Goal: Task Accomplishment & Management: Manage account settings

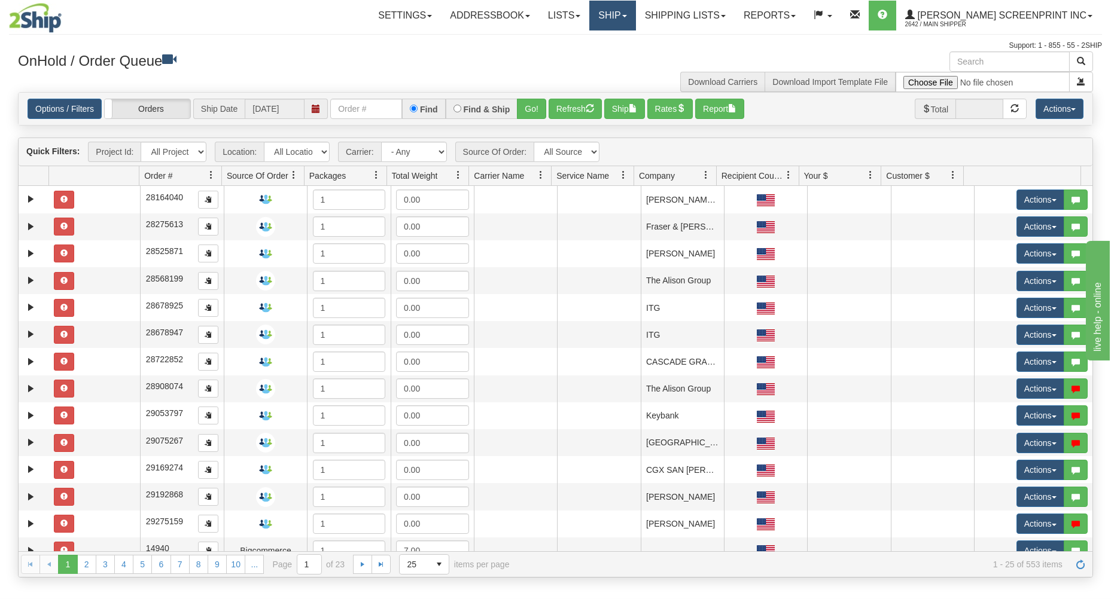
click at [635, 15] on link "Ship" at bounding box center [612, 16] width 46 height 30
click at [589, 56] on span "Ship Request" at bounding box center [564, 58] width 50 height 10
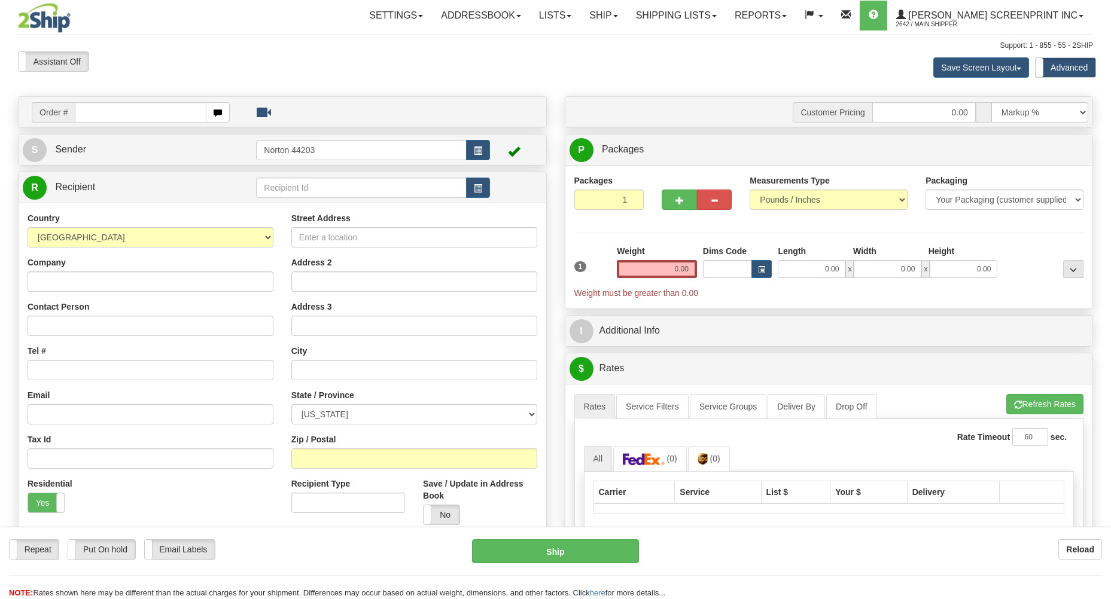
type input "43.75"
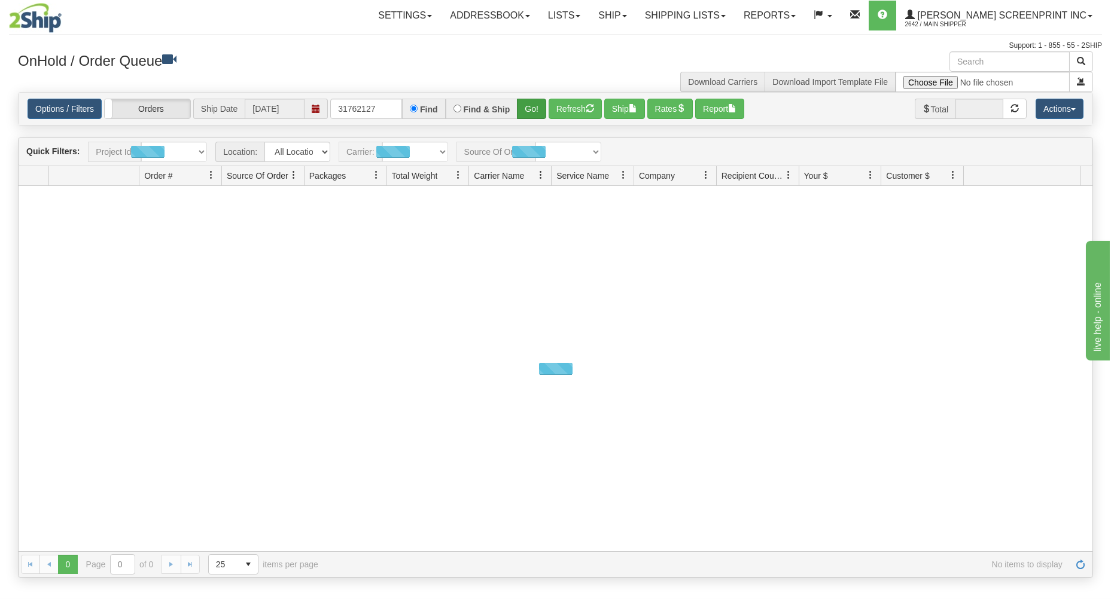
type input "31762127"
click at [532, 108] on button "Go!" at bounding box center [531, 109] width 29 height 20
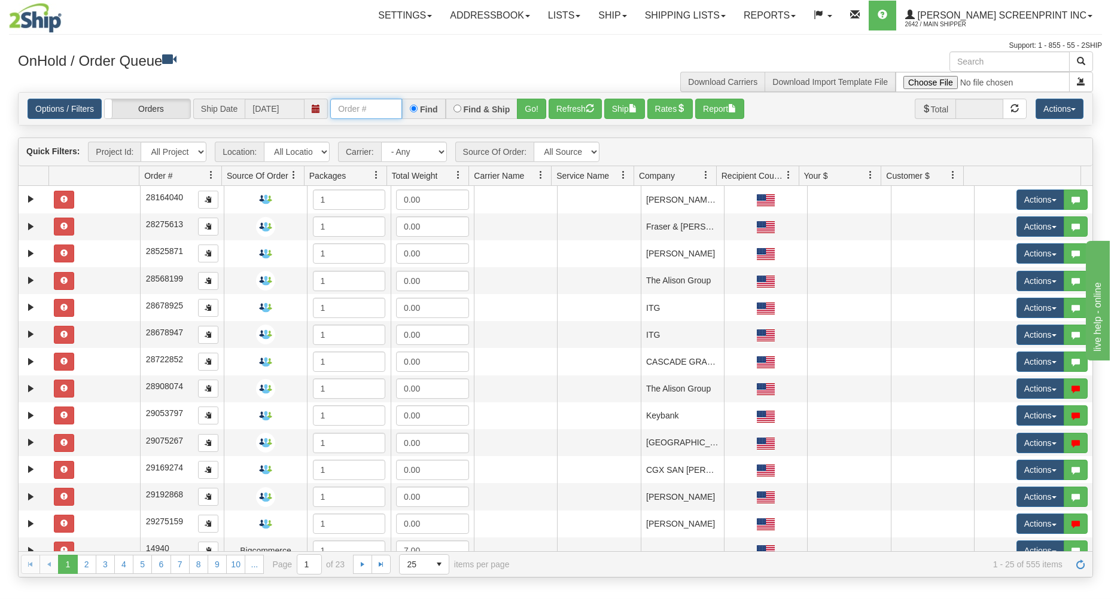
click at [359, 109] on input "text" at bounding box center [366, 109] width 72 height 20
type input "3"
type input "31762127"
click at [534, 105] on button "Go!" at bounding box center [531, 109] width 29 height 20
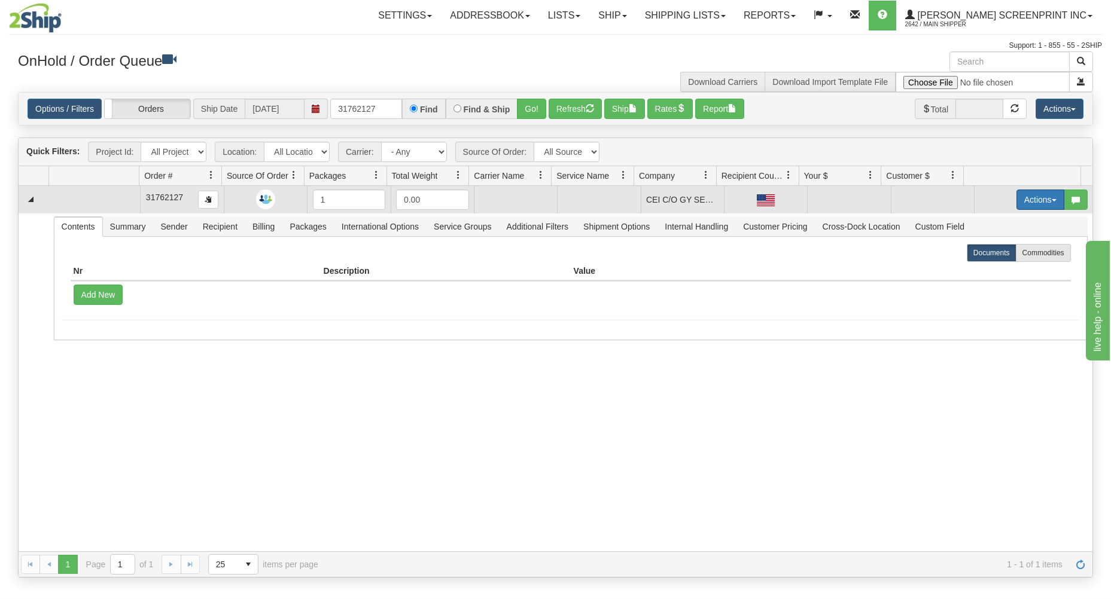
click at [1031, 194] on button "Actions" at bounding box center [1040, 200] width 48 height 20
click at [993, 281] on span "Delete" at bounding box center [996, 285] width 32 height 10
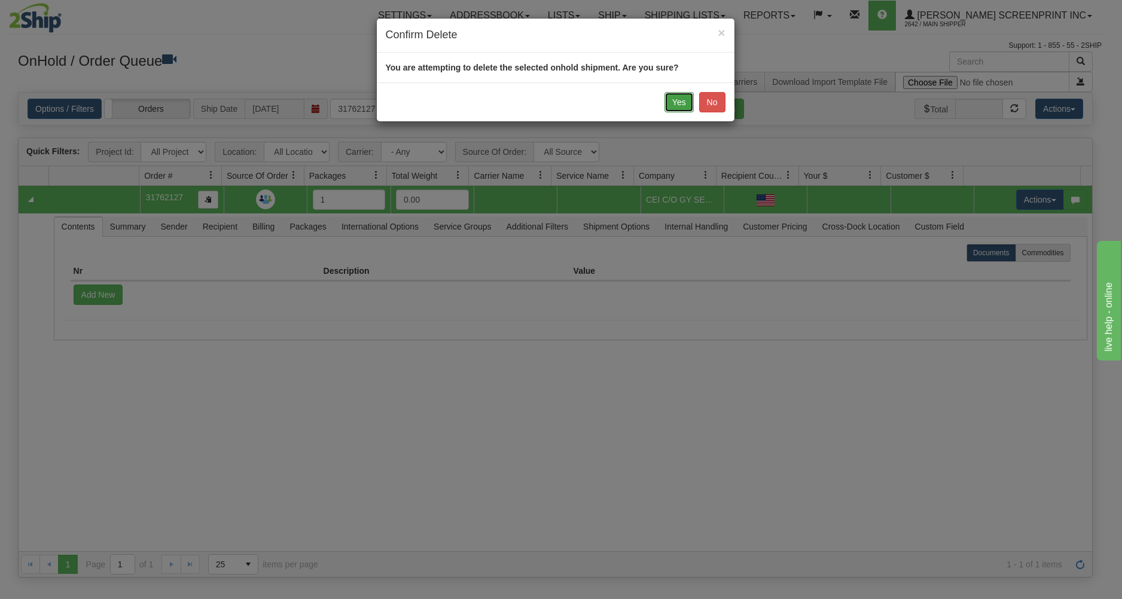
click at [675, 97] on button "Yes" at bounding box center [679, 102] width 29 height 20
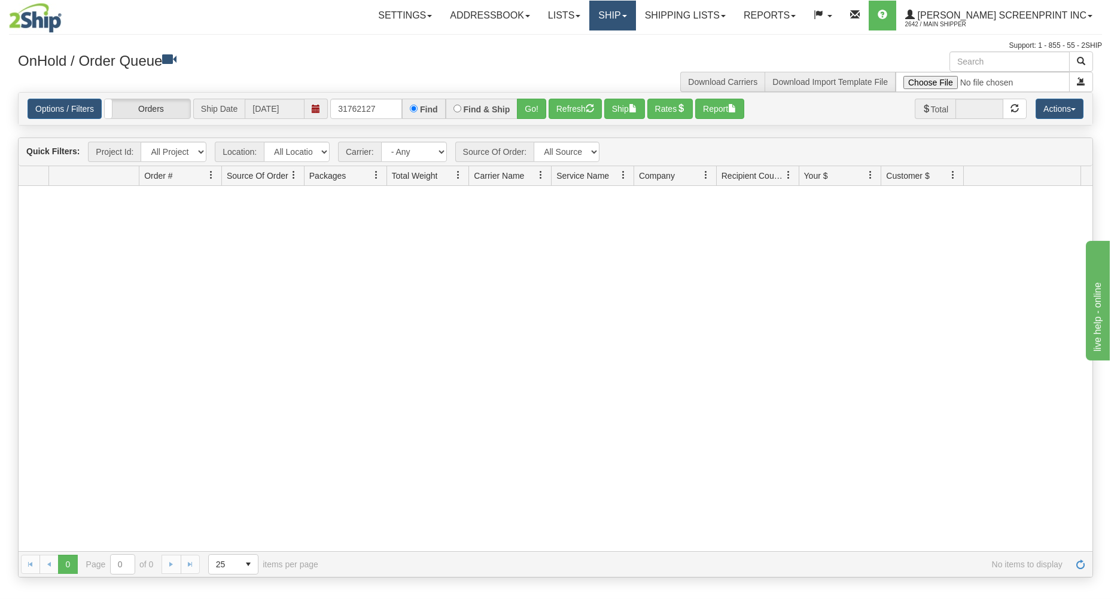
click at [635, 20] on link "Ship" at bounding box center [612, 16] width 46 height 30
drag, startPoint x: 634, startPoint y: 55, endPoint x: 636, endPoint y: 65, distance: 9.7
click at [634, 56] on link "Ship Request" at bounding box center [581, 58] width 108 height 16
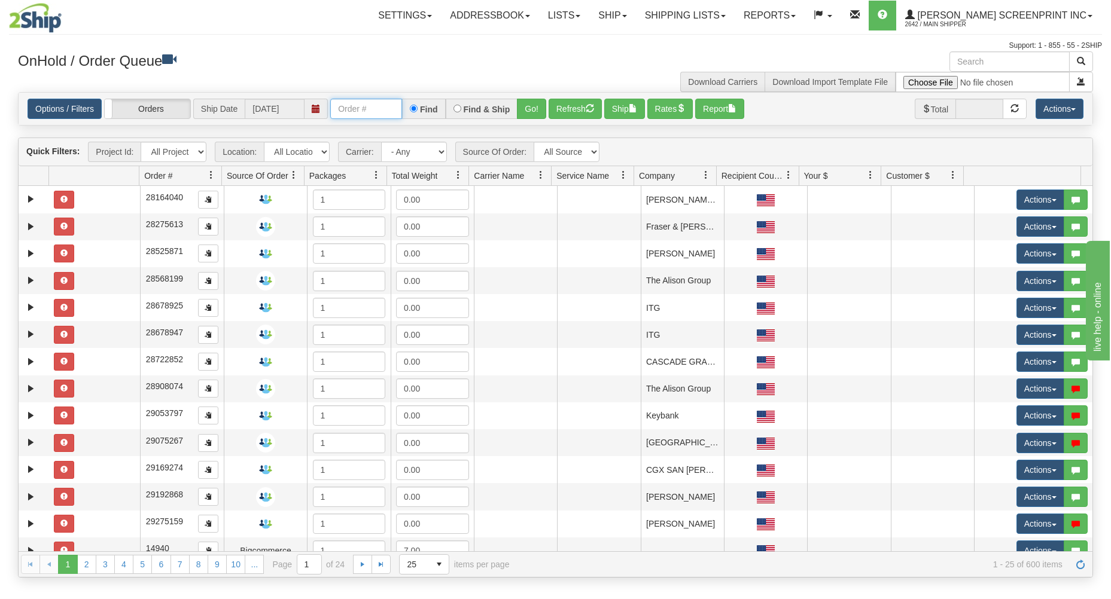
click at [373, 109] on input "text" at bounding box center [366, 109] width 72 height 20
type input "31762395"
click at [528, 103] on button "Go!" at bounding box center [531, 109] width 29 height 20
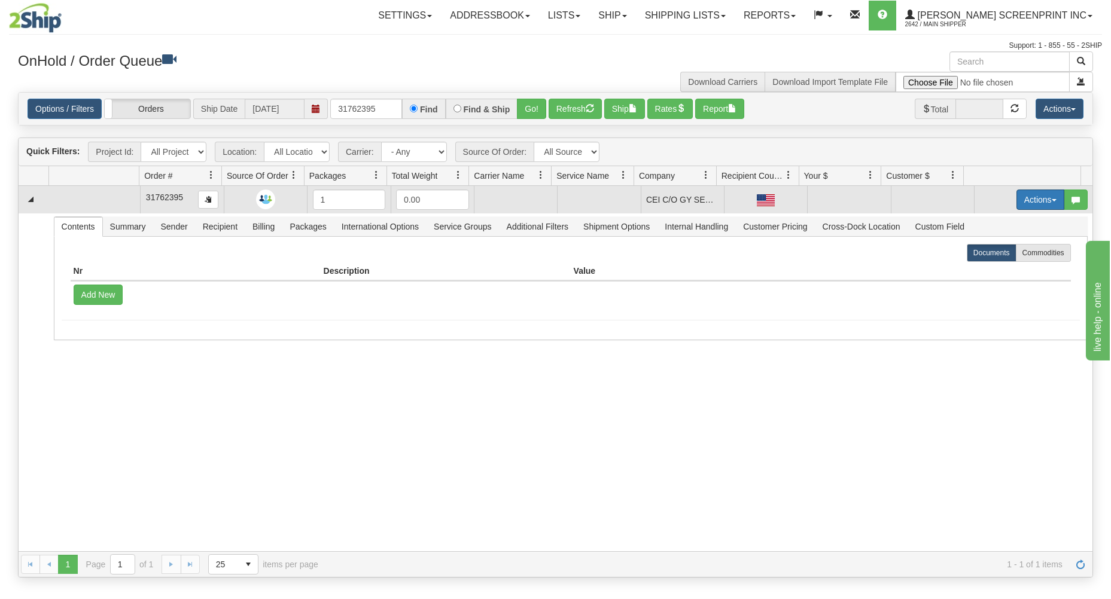
click at [1032, 199] on button "Actions" at bounding box center [1040, 200] width 48 height 20
click at [997, 220] on link "Open" at bounding box center [1016, 223] width 96 height 16
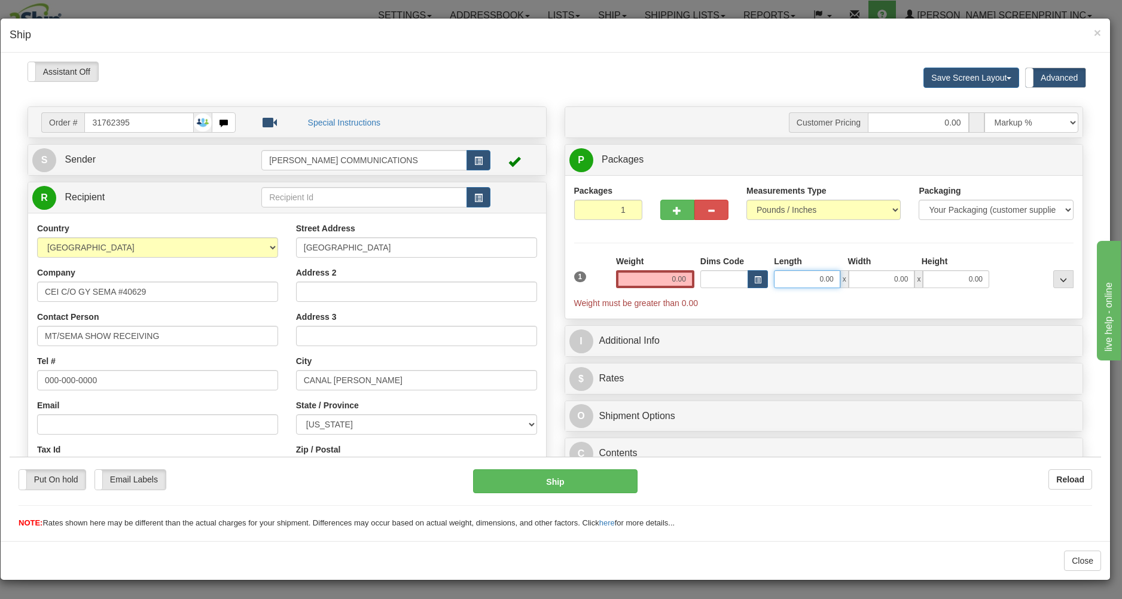
click at [797, 283] on input "0.00" at bounding box center [807, 279] width 66 height 18
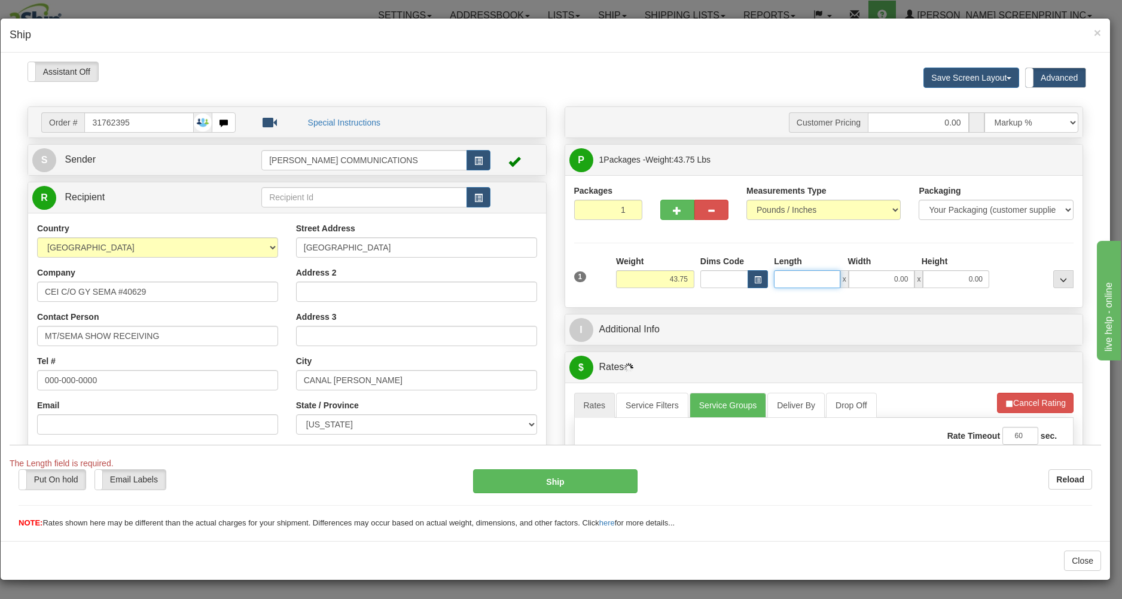
type input "43.80"
type input "28.00"
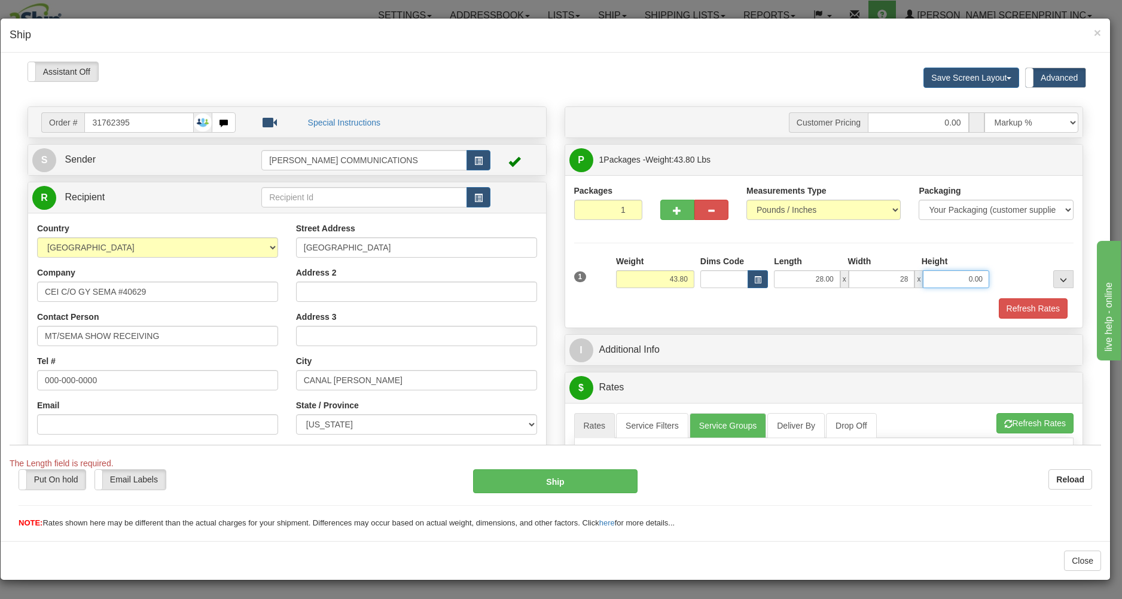
type input "28.00"
type input "8.00"
type input "43.80"
click at [739, 309] on div "Refresh Rates" at bounding box center [824, 308] width 506 height 20
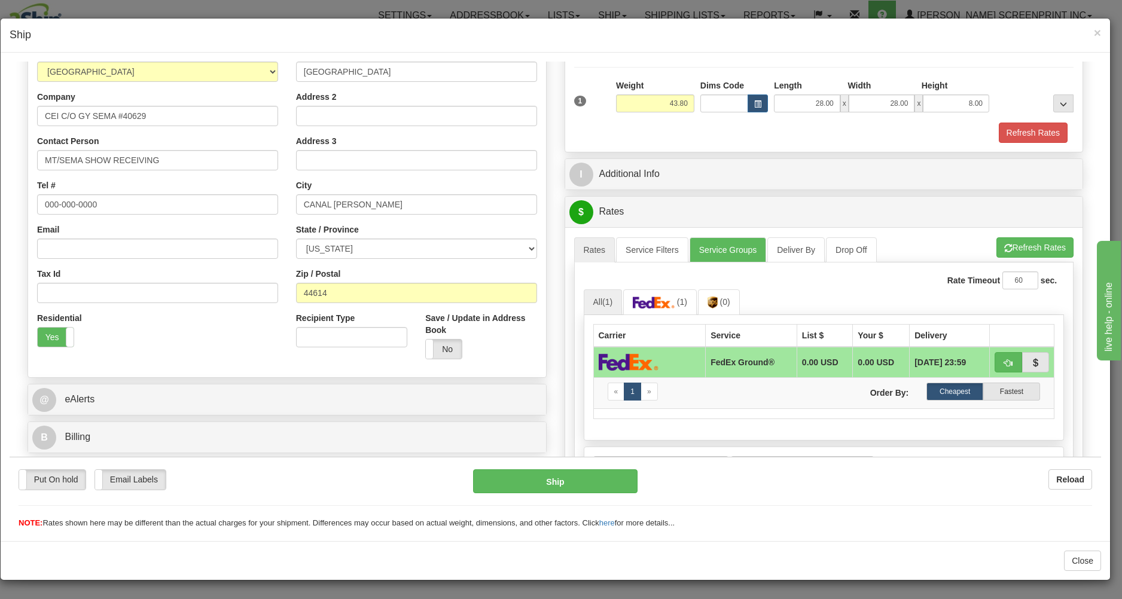
scroll to position [192, 0]
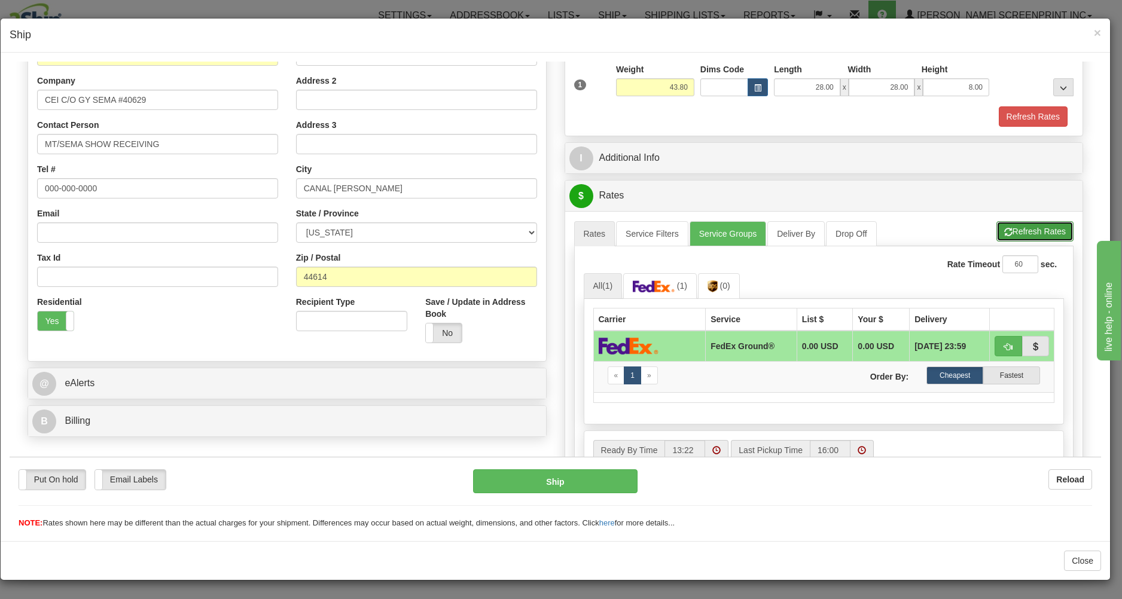
click at [997, 226] on button "Refresh Rates" at bounding box center [1035, 231] width 77 height 20
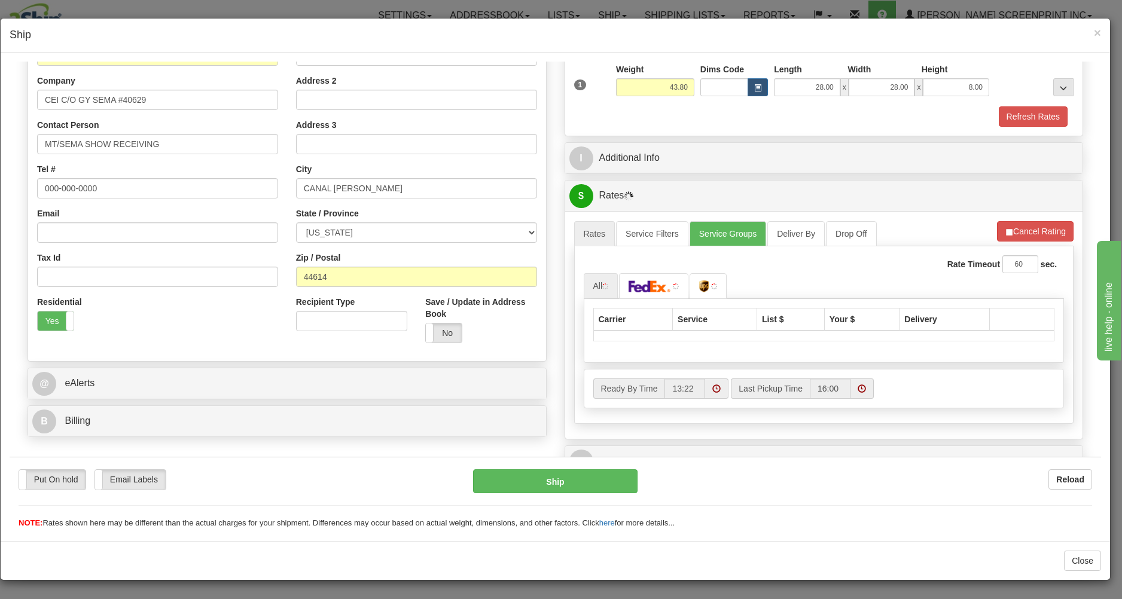
scroll to position [248, 0]
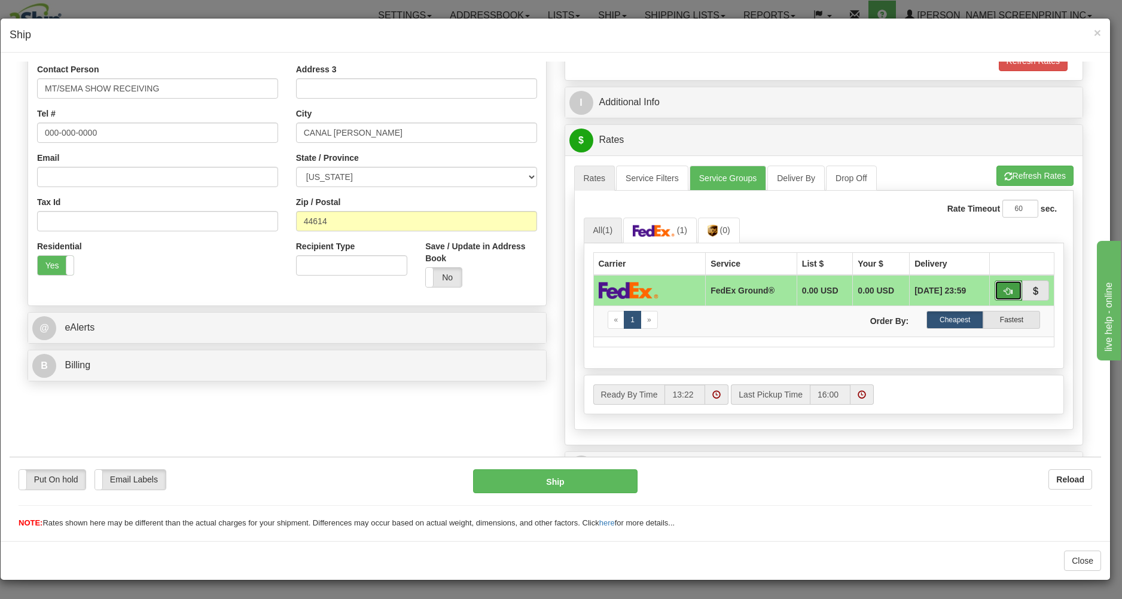
click at [995, 287] on button "button" at bounding box center [1009, 290] width 28 height 20
type input "92"
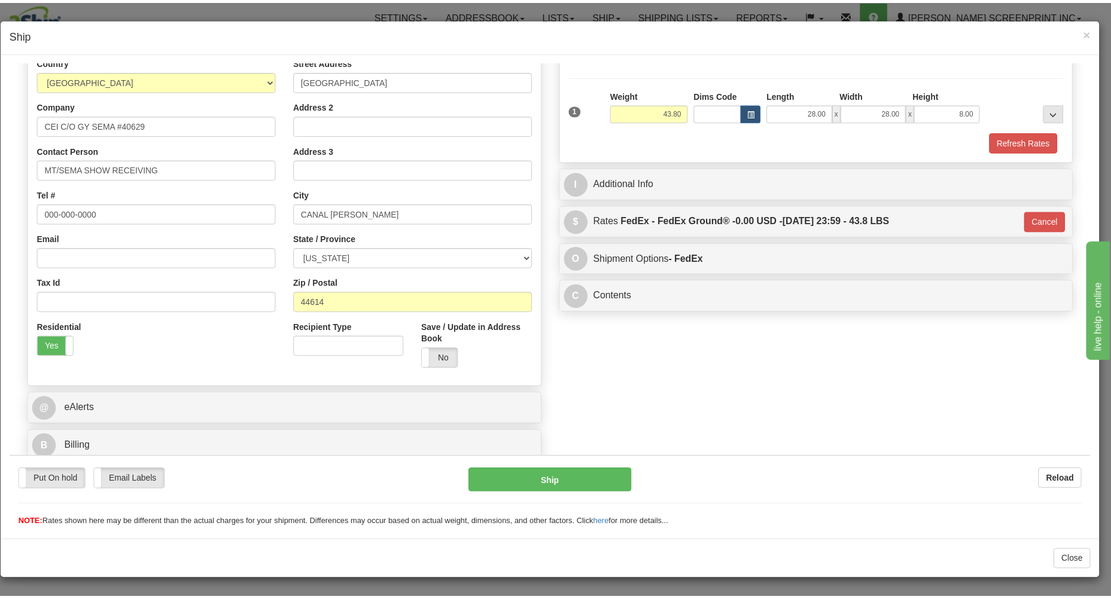
scroll to position [169, 0]
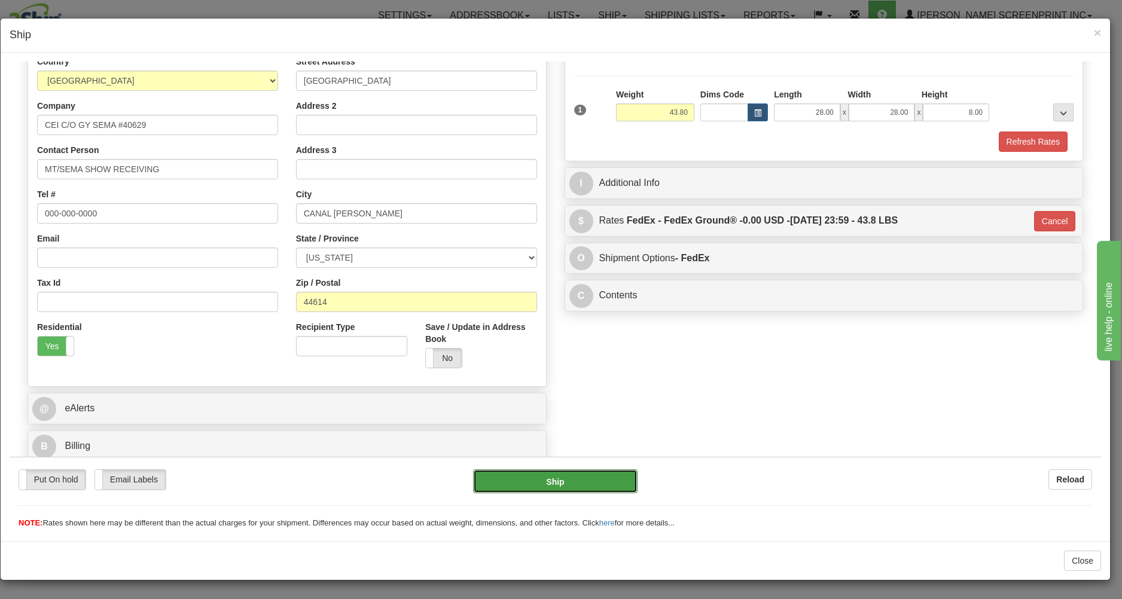
click at [611, 484] on button "Ship" at bounding box center [555, 481] width 164 height 24
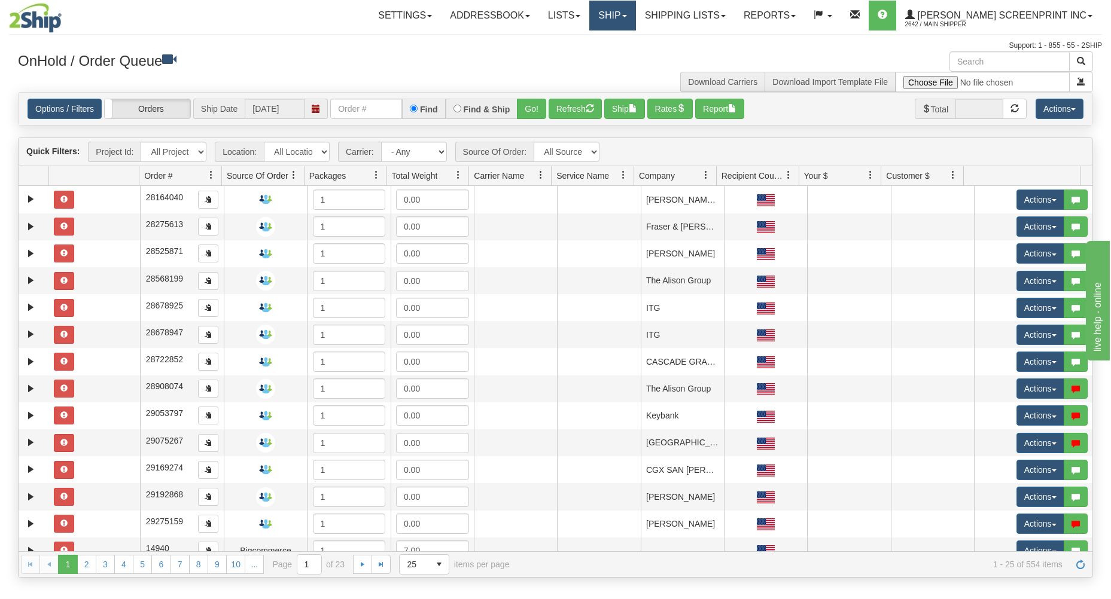
click at [635, 16] on link "Ship" at bounding box center [612, 16] width 46 height 30
click at [629, 53] on link "Ship Request" at bounding box center [581, 58] width 108 height 16
click at [340, 109] on input "text" at bounding box center [366, 109] width 72 height 20
type input "31762742"
click at [530, 106] on button "Go!" at bounding box center [531, 109] width 29 height 20
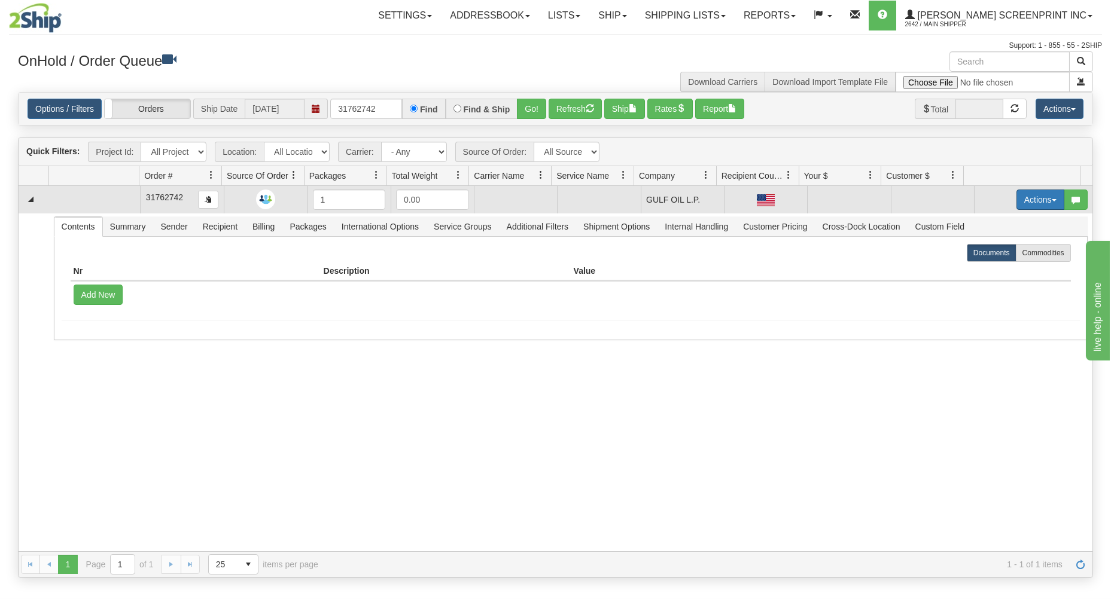
click at [1025, 197] on button "Actions" at bounding box center [1040, 200] width 48 height 20
click at [1001, 222] on link "Open" at bounding box center [1016, 223] width 96 height 16
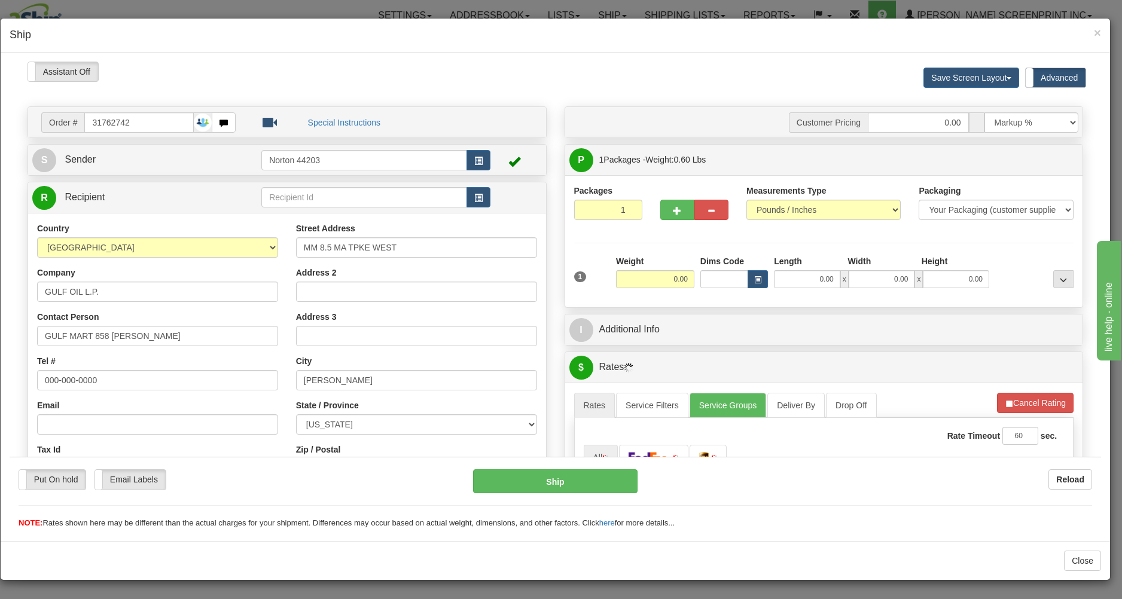
type input "0.60"
click at [787, 281] on input "0.00" at bounding box center [807, 279] width 66 height 18
type input "16.00"
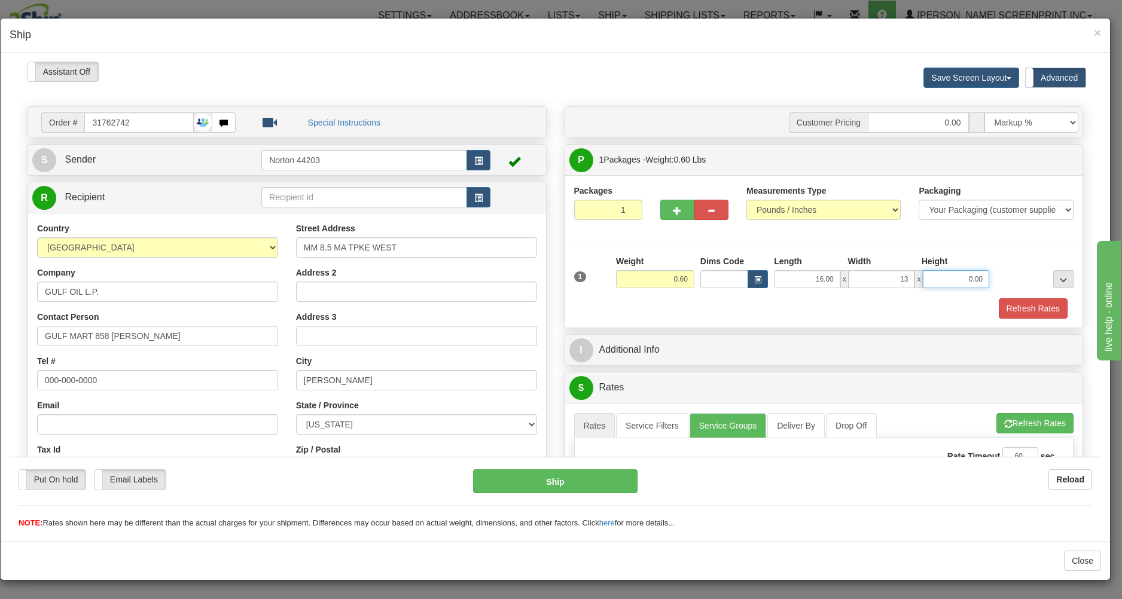
type input "13.00"
type input "1.00"
click at [767, 308] on div "Refresh Rates" at bounding box center [824, 308] width 506 height 20
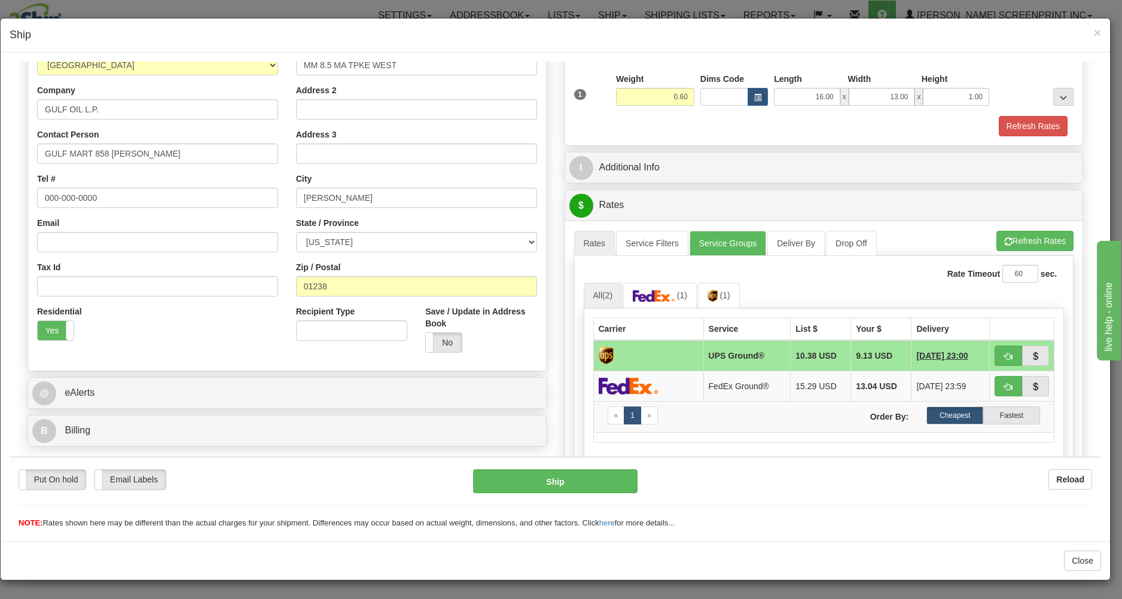
scroll to position [192, 0]
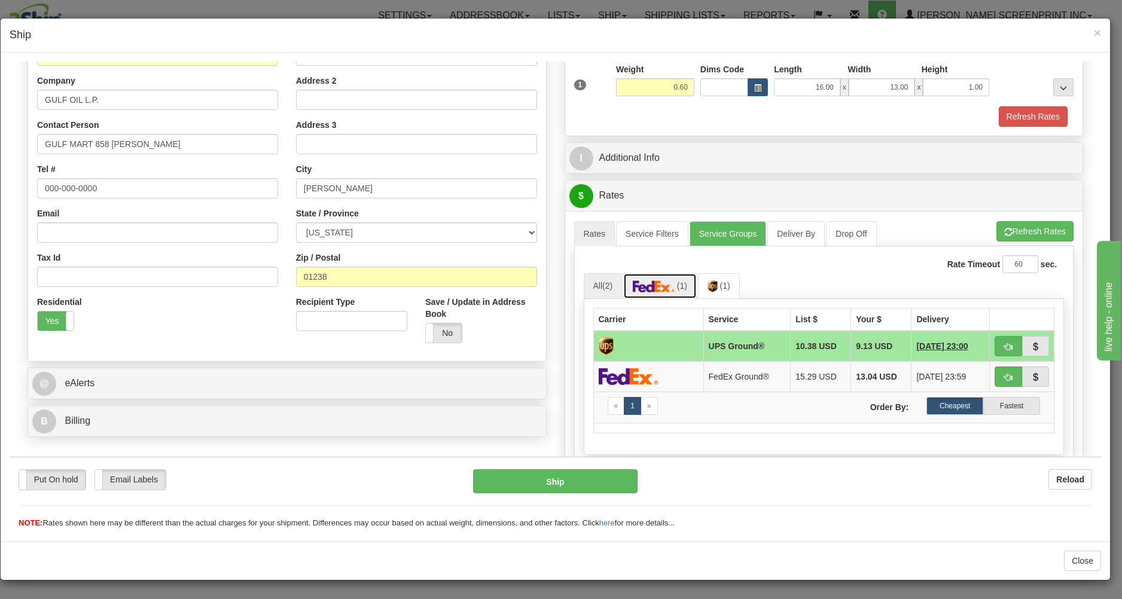
drag, startPoint x: 657, startPoint y: 290, endPoint x: 756, endPoint y: 263, distance: 103.0
click at [657, 291] on img at bounding box center [654, 286] width 42 height 12
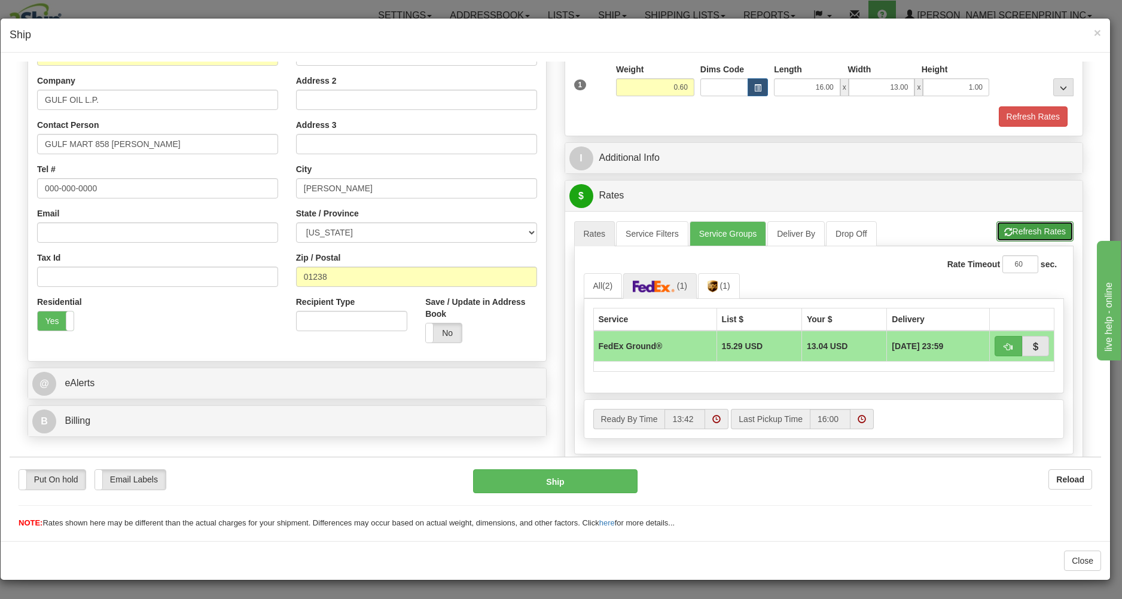
click at [1023, 227] on button "Refresh Rates" at bounding box center [1035, 231] width 77 height 20
click at [995, 340] on button "button" at bounding box center [1009, 346] width 28 height 20
type input "92"
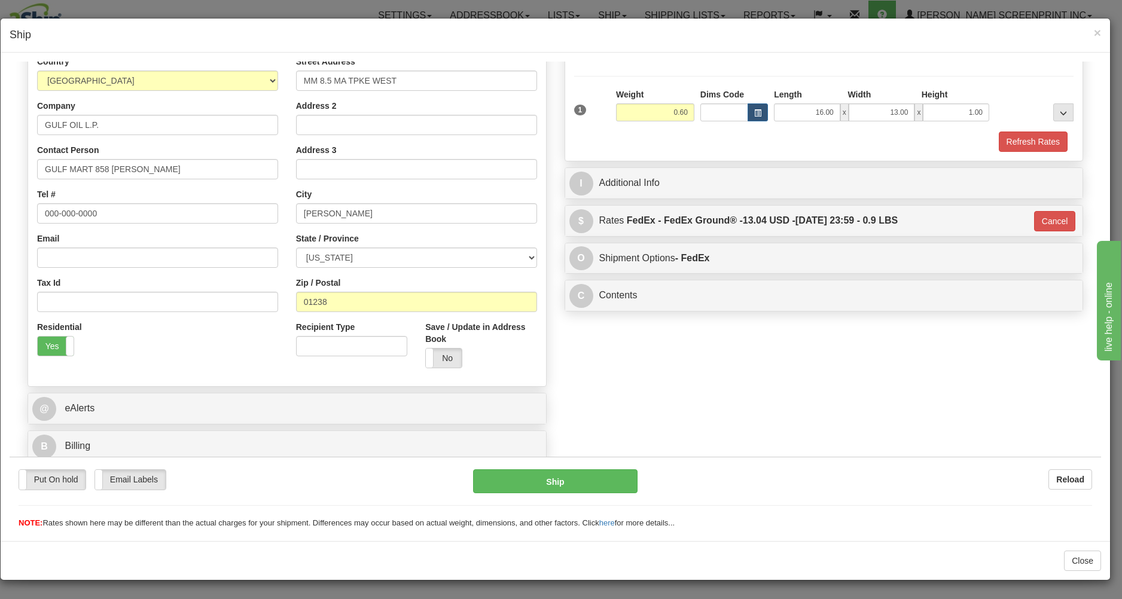
scroll to position [169, 0]
click at [610, 470] on button "Ship" at bounding box center [555, 481] width 164 height 24
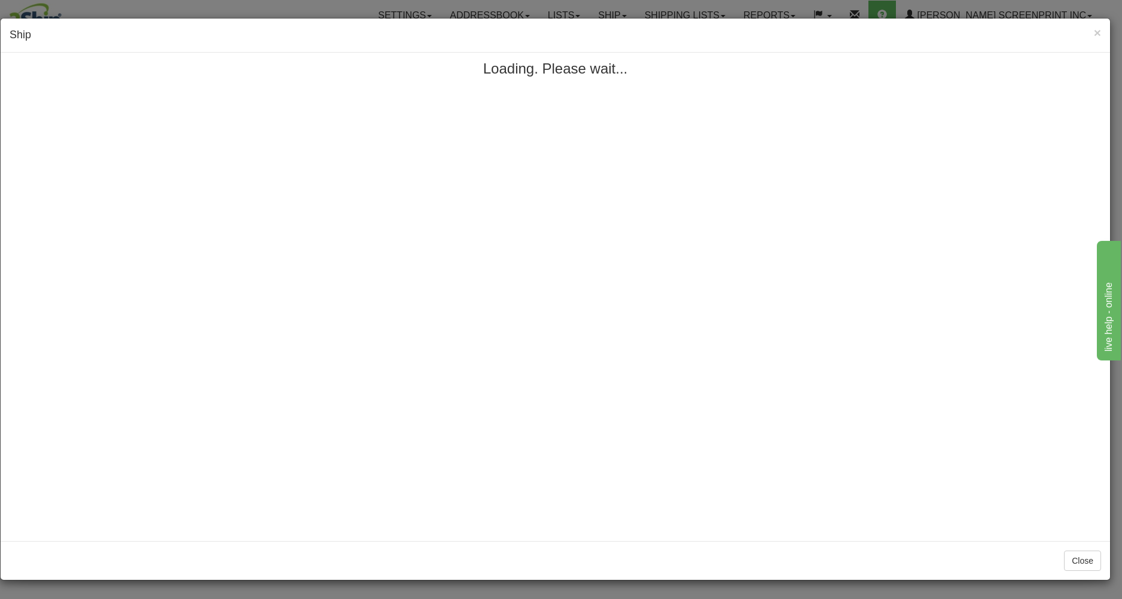
scroll to position [0, 0]
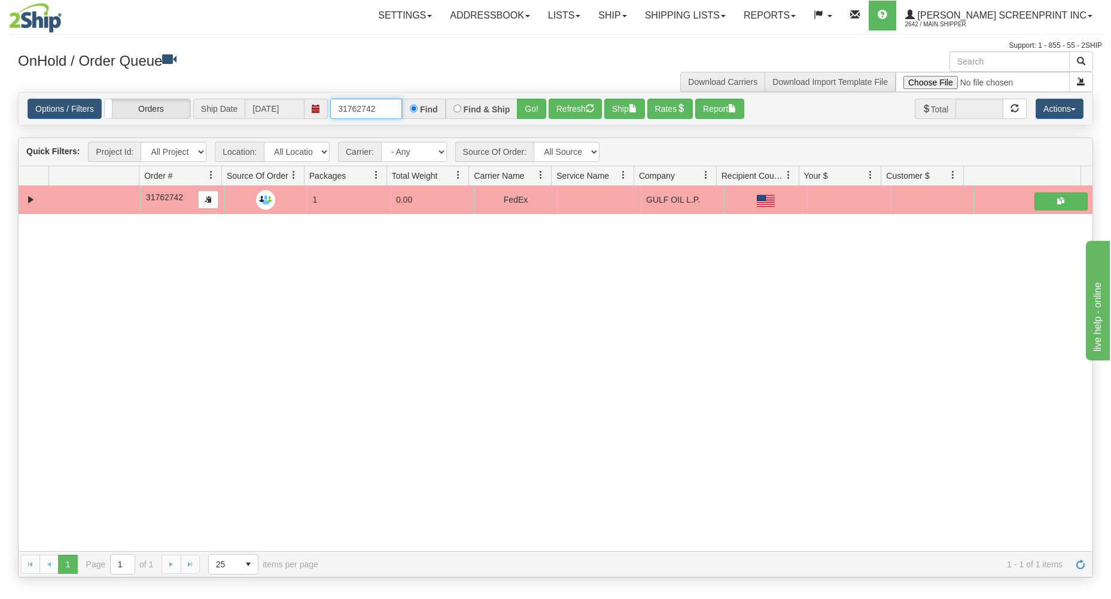
drag, startPoint x: 339, startPoint y: 106, endPoint x: 425, endPoint y: 99, distance: 86.4
click at [402, 99] on input "31762742" at bounding box center [366, 109] width 72 height 20
type input "17363"
click at [525, 108] on button "Go!" at bounding box center [531, 109] width 29 height 20
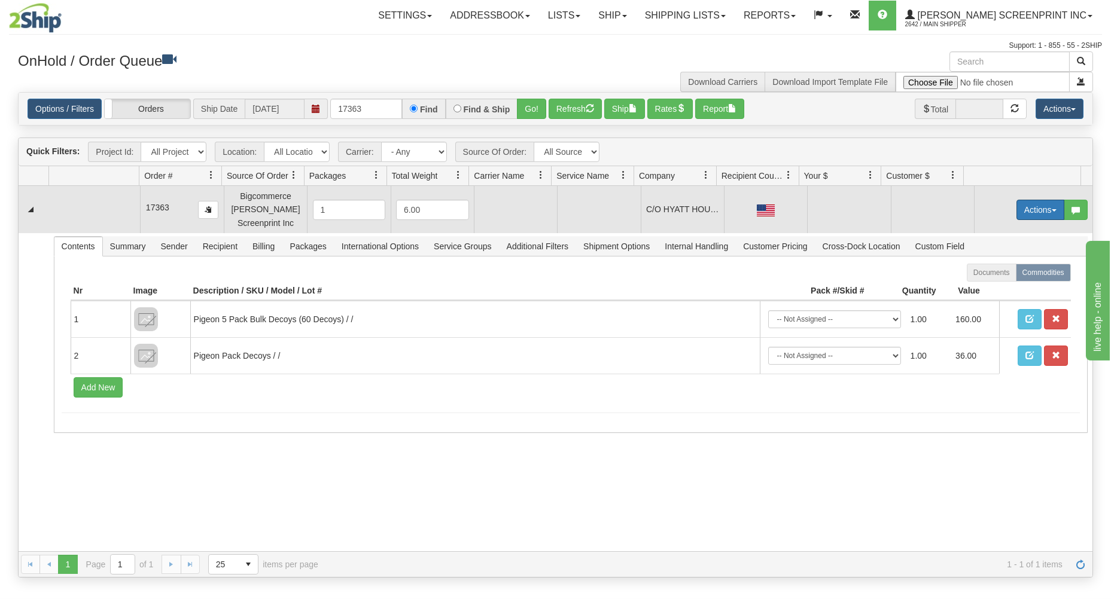
click at [1028, 205] on button "Actions" at bounding box center [1040, 210] width 48 height 20
click at [995, 231] on link "Open" at bounding box center [1016, 233] width 96 height 16
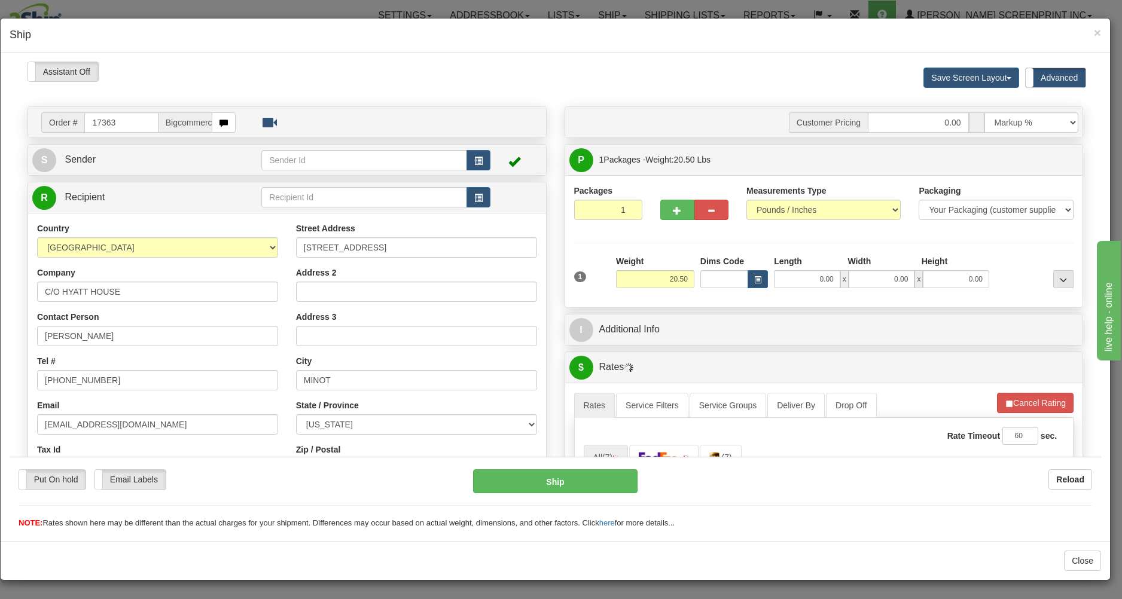
type input "13.05"
click at [790, 281] on input "0.00" at bounding box center [807, 279] width 66 height 18
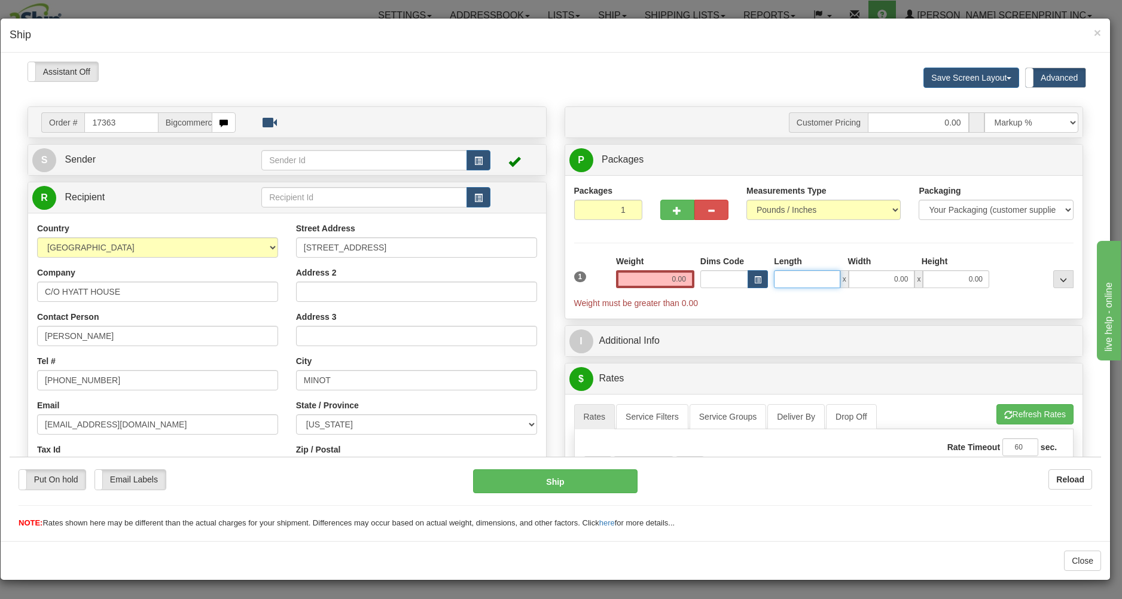
type input "13.10"
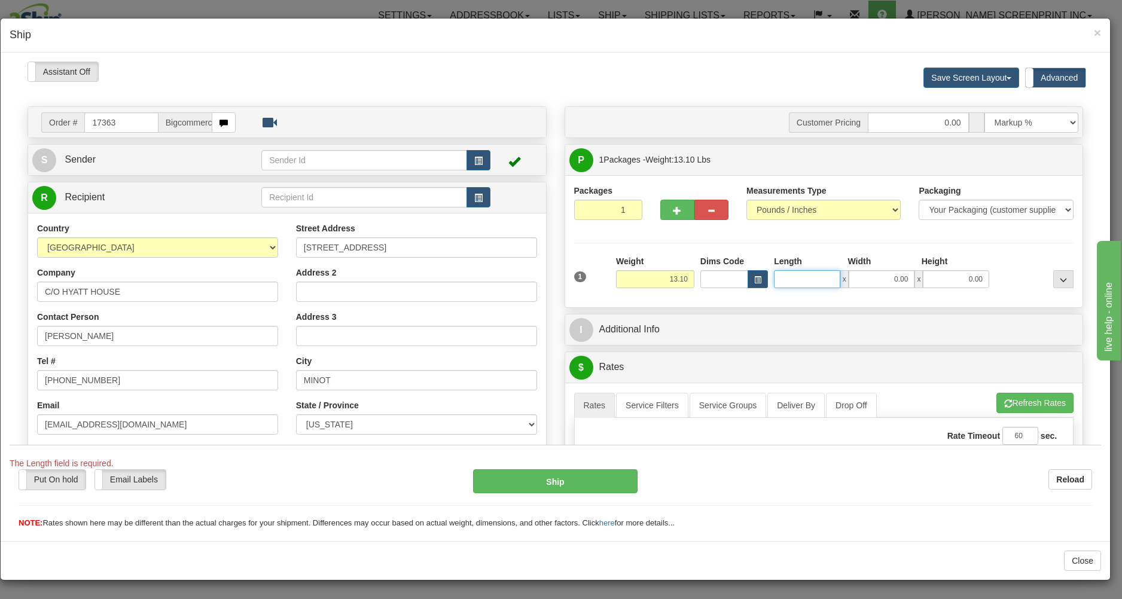
click at [799, 280] on input "Length" at bounding box center [807, 279] width 66 height 18
type input "29.00"
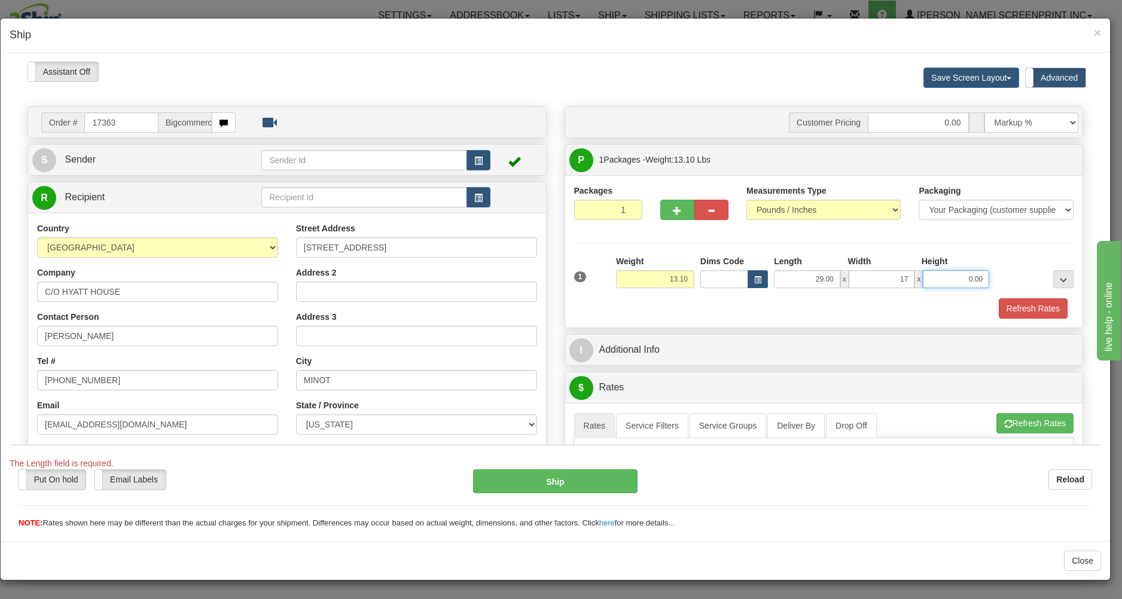
type input "17.00"
type input "4.00"
type input "13.10"
click at [935, 301] on div "Refresh Rates" at bounding box center [824, 308] width 506 height 20
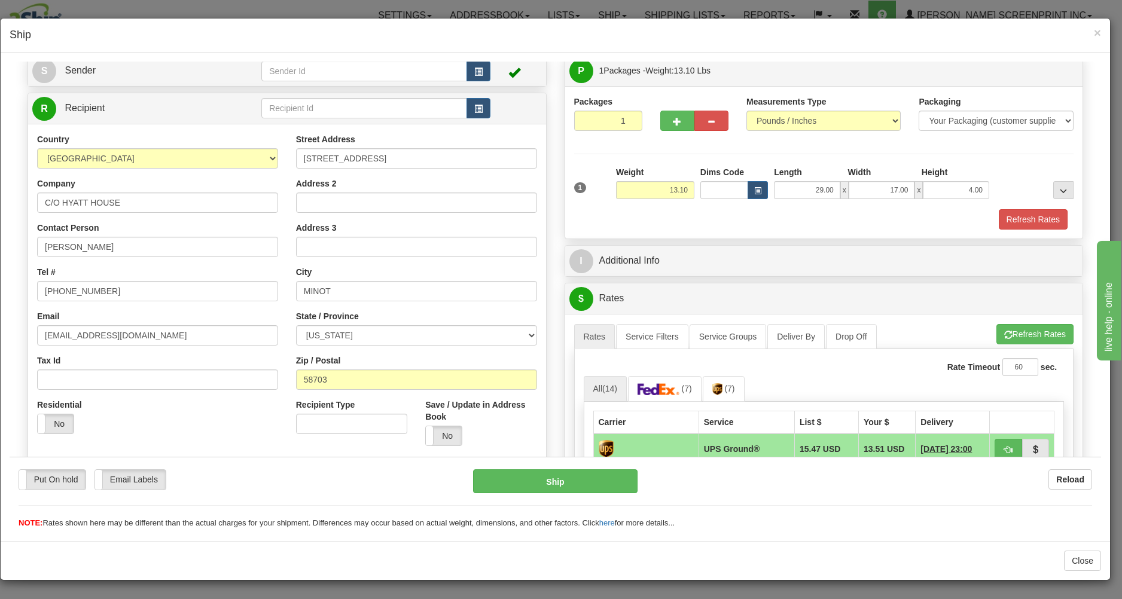
scroll to position [192, 0]
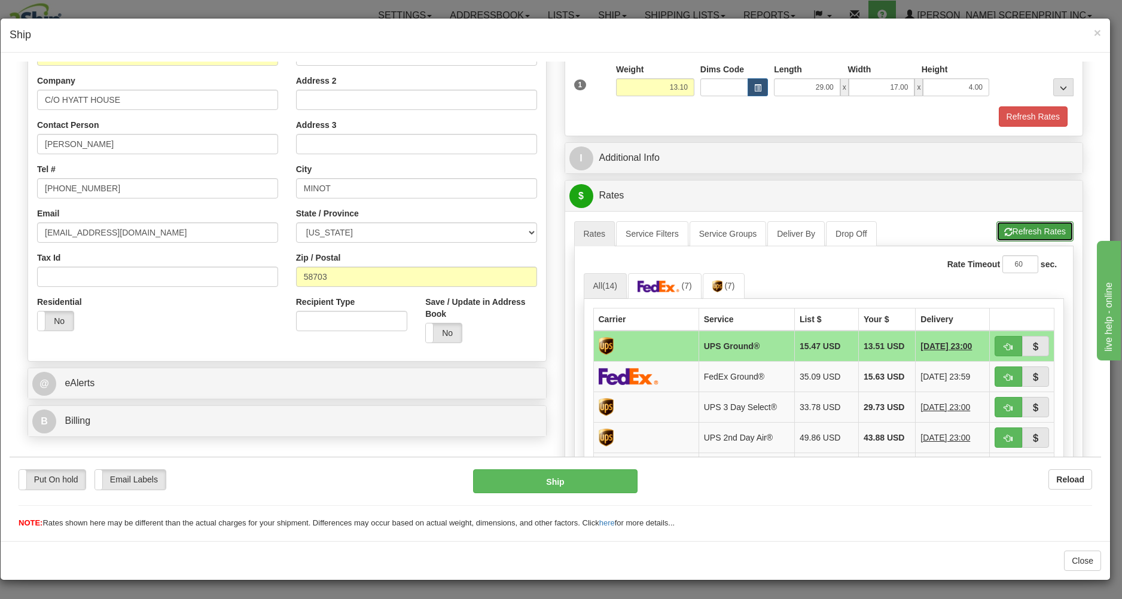
click at [1004, 230] on span "button" at bounding box center [1008, 232] width 8 height 8
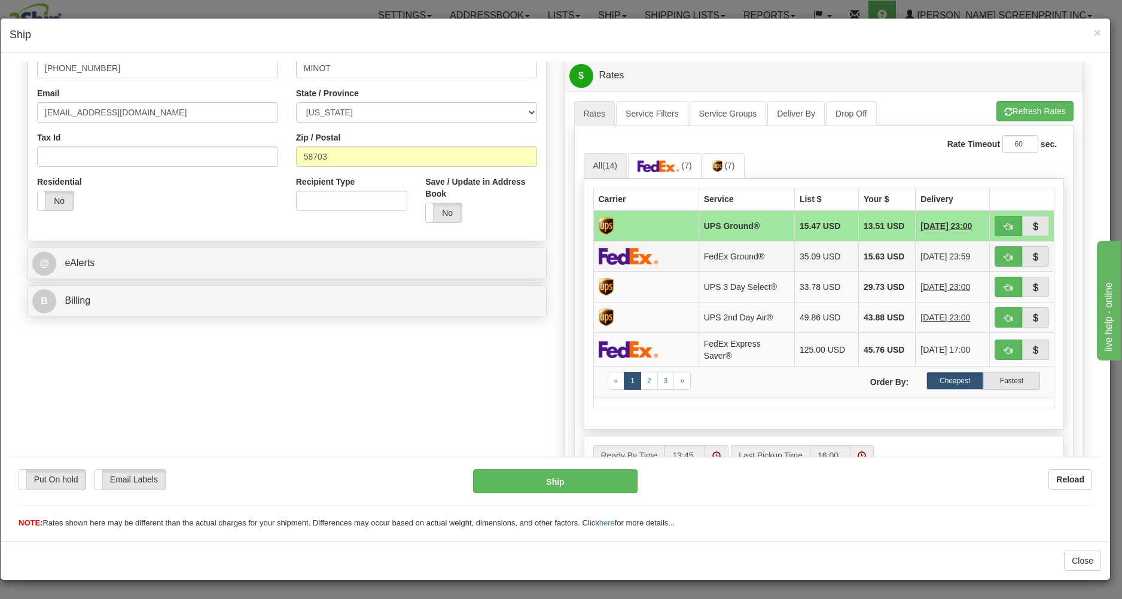
scroll to position [321, 0]
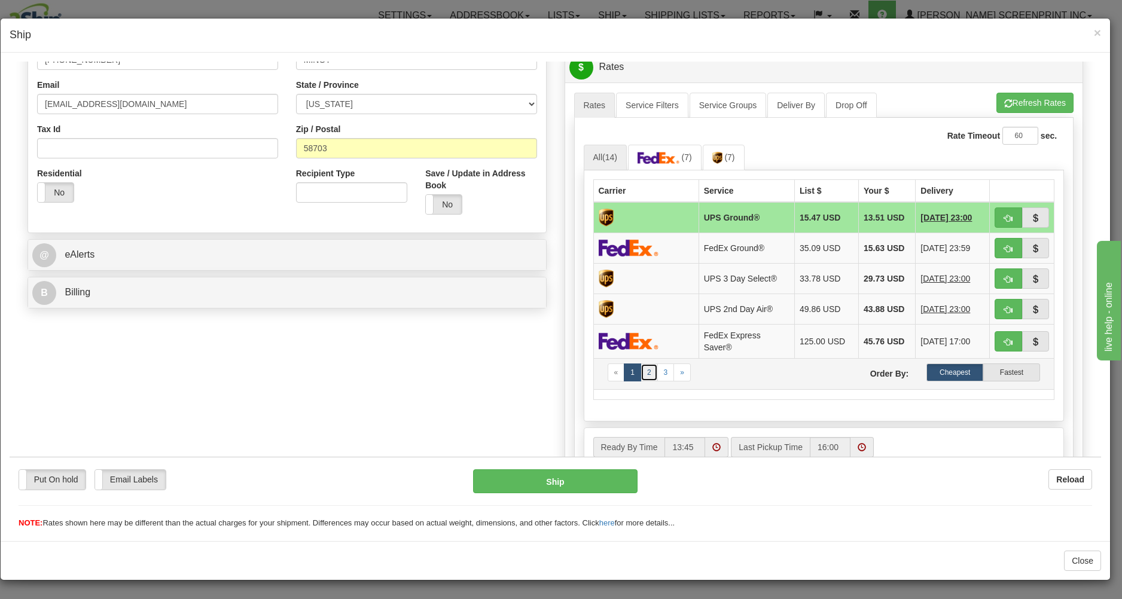
click at [642, 381] on link "2" at bounding box center [649, 372] width 17 height 18
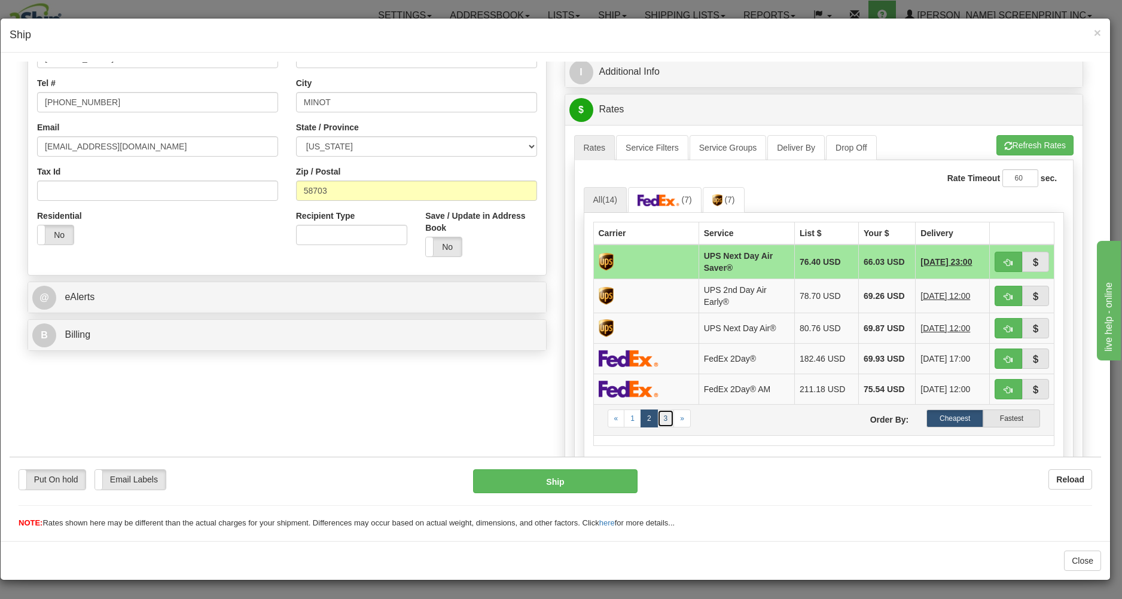
click at [661, 427] on link "3" at bounding box center [665, 418] width 17 height 18
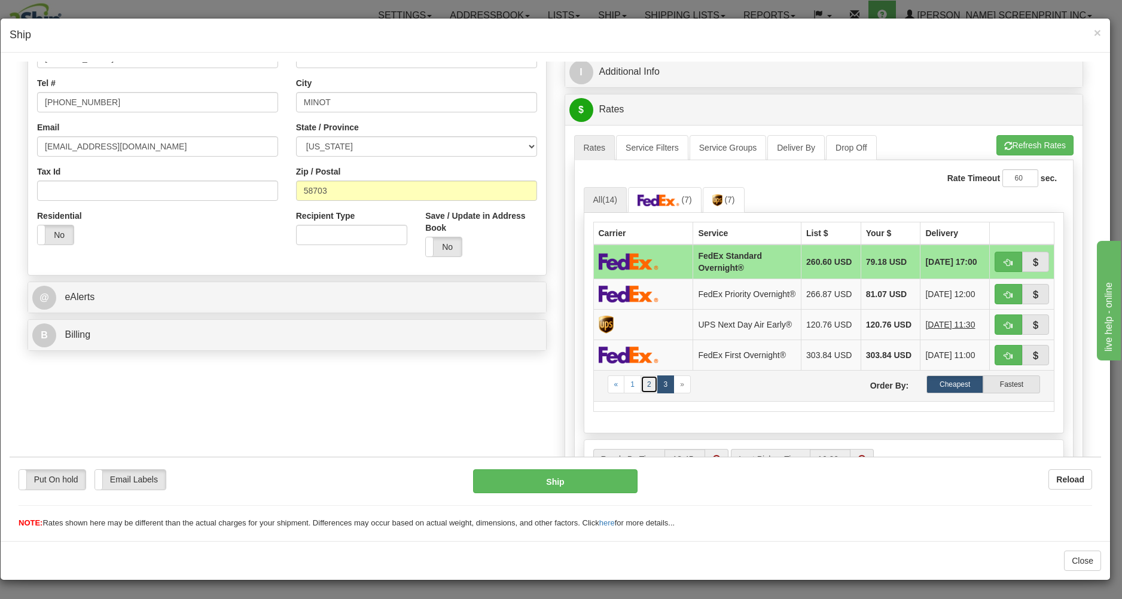
click at [641, 393] on link "2" at bounding box center [649, 384] width 17 height 18
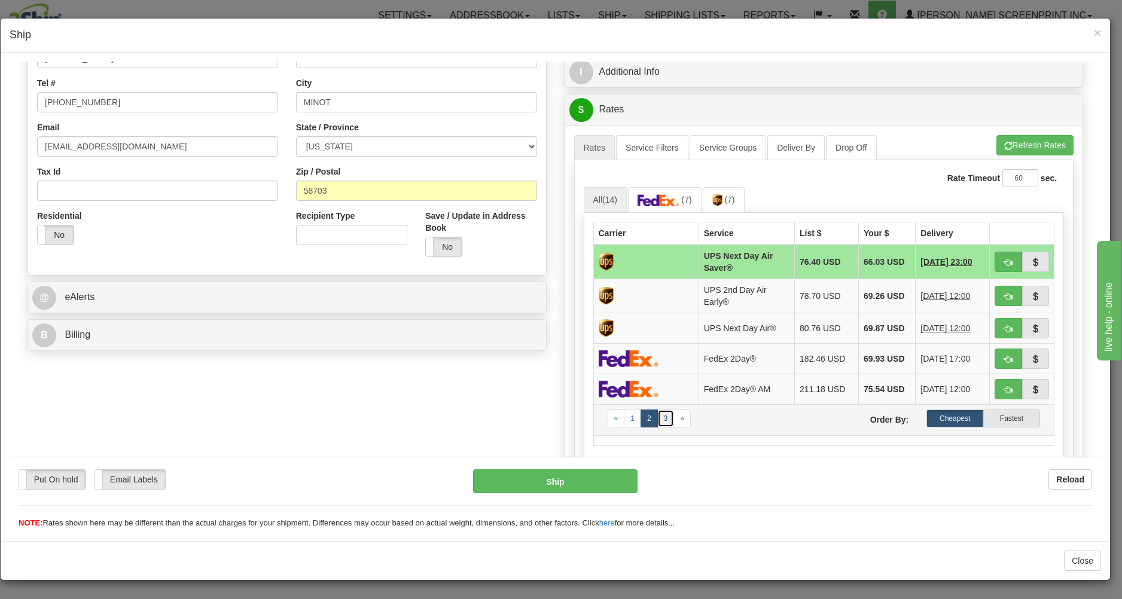
click at [658, 427] on link "3" at bounding box center [665, 418] width 17 height 18
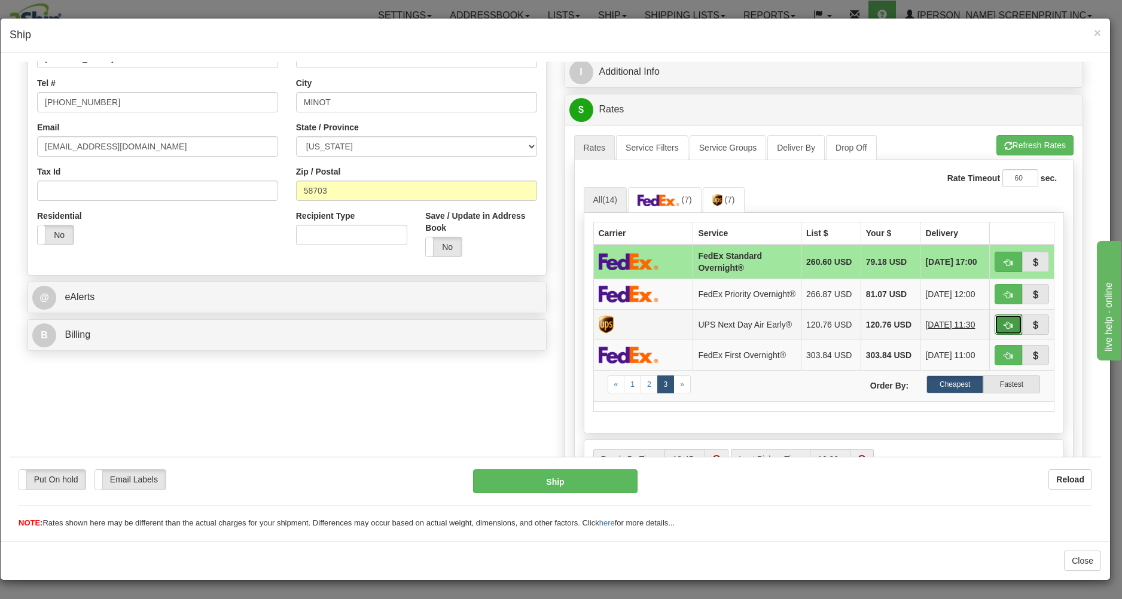
click at [995, 326] on button "button" at bounding box center [1009, 324] width 28 height 20
type input "14"
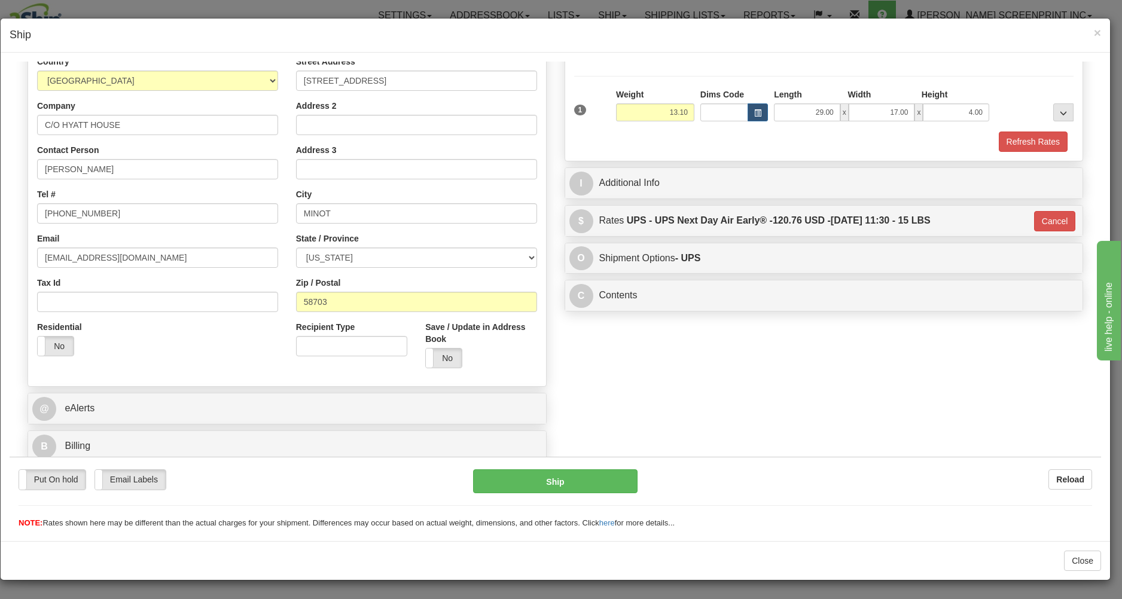
scroll to position [169, 0]
click at [560, 480] on button "Ship" at bounding box center [555, 481] width 164 height 24
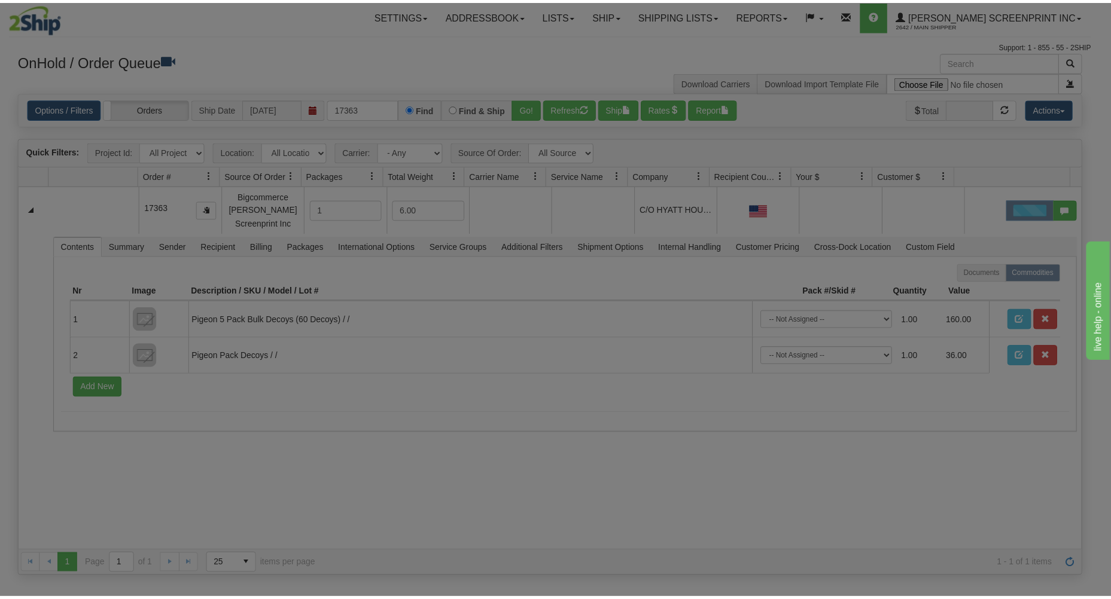
scroll to position [0, 0]
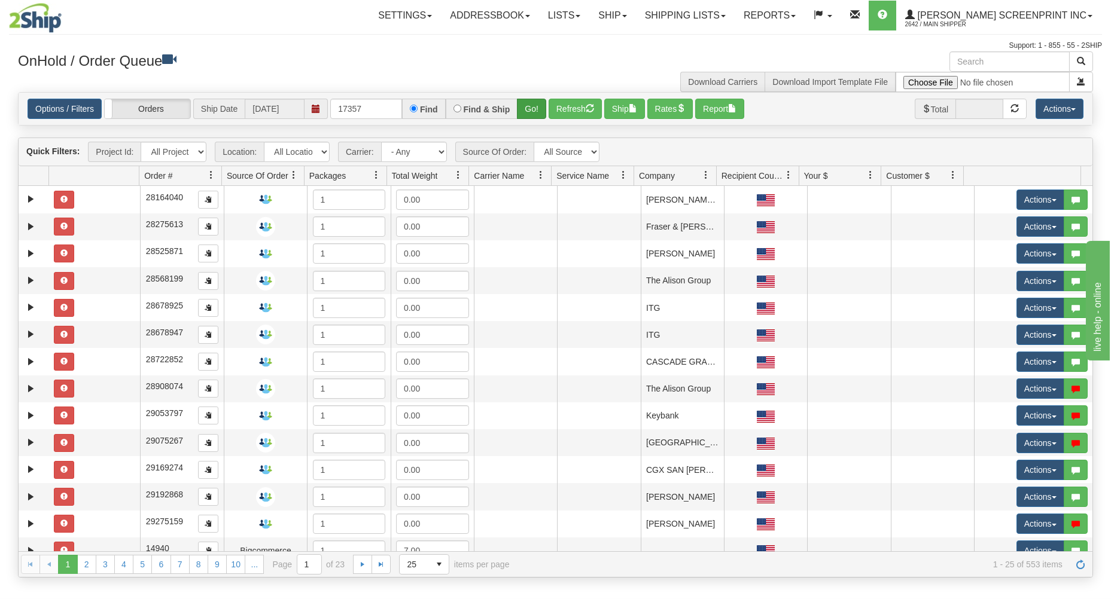
type input "17357"
click at [531, 106] on button "Go!" at bounding box center [531, 109] width 29 height 20
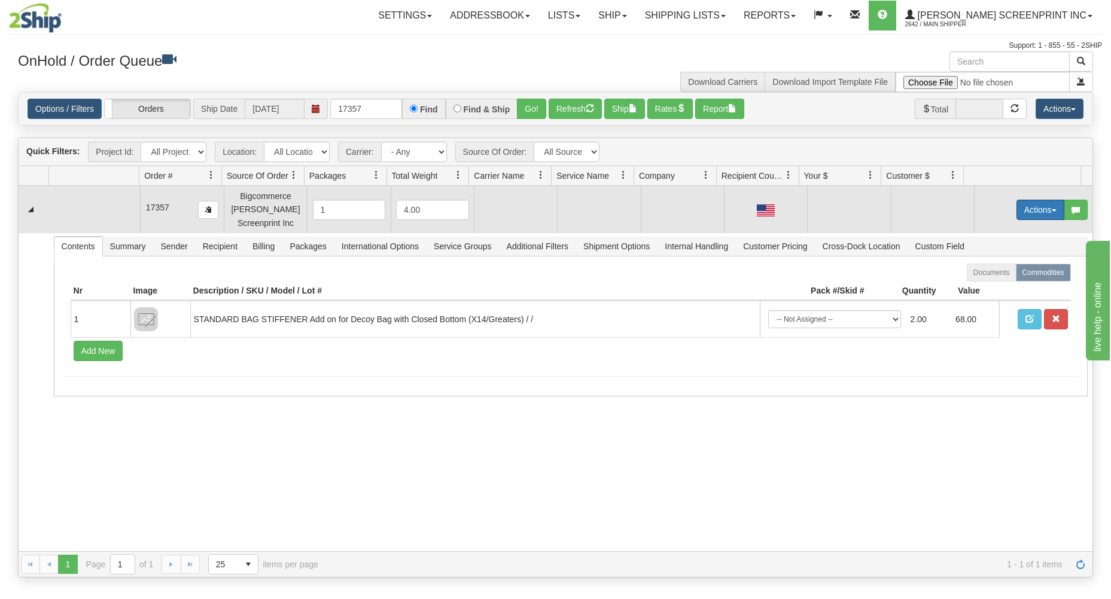
click at [1028, 206] on button "Actions" at bounding box center [1040, 210] width 48 height 20
click at [991, 234] on span "Open" at bounding box center [994, 233] width 29 height 10
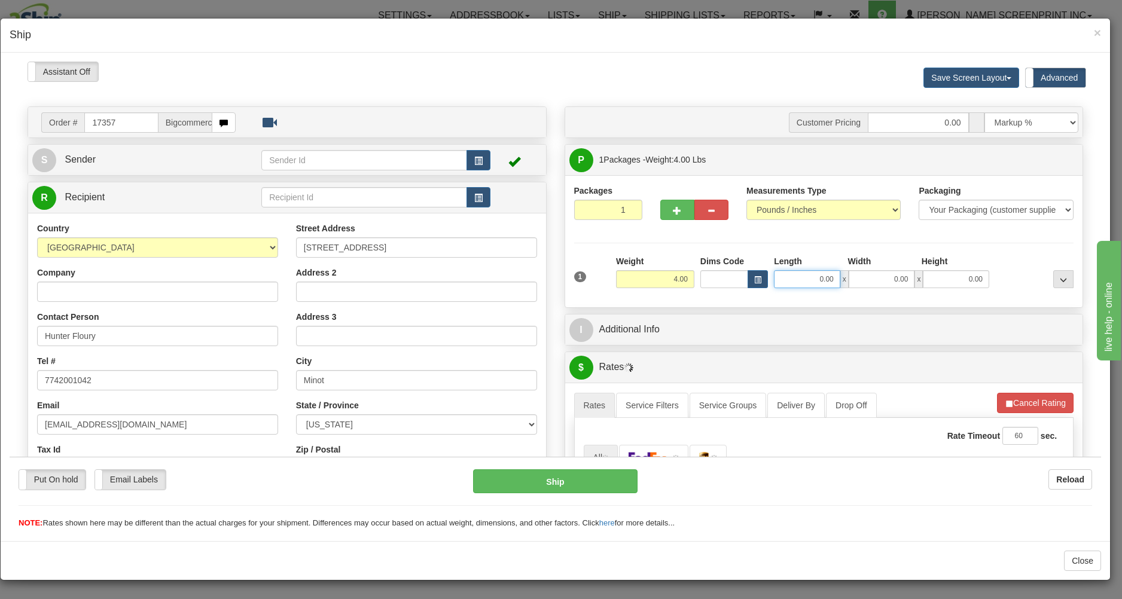
click at [797, 284] on input "0.00" at bounding box center [807, 279] width 66 height 18
type input "9.60"
type input "31"
type input "6.45"
type input "31.00"
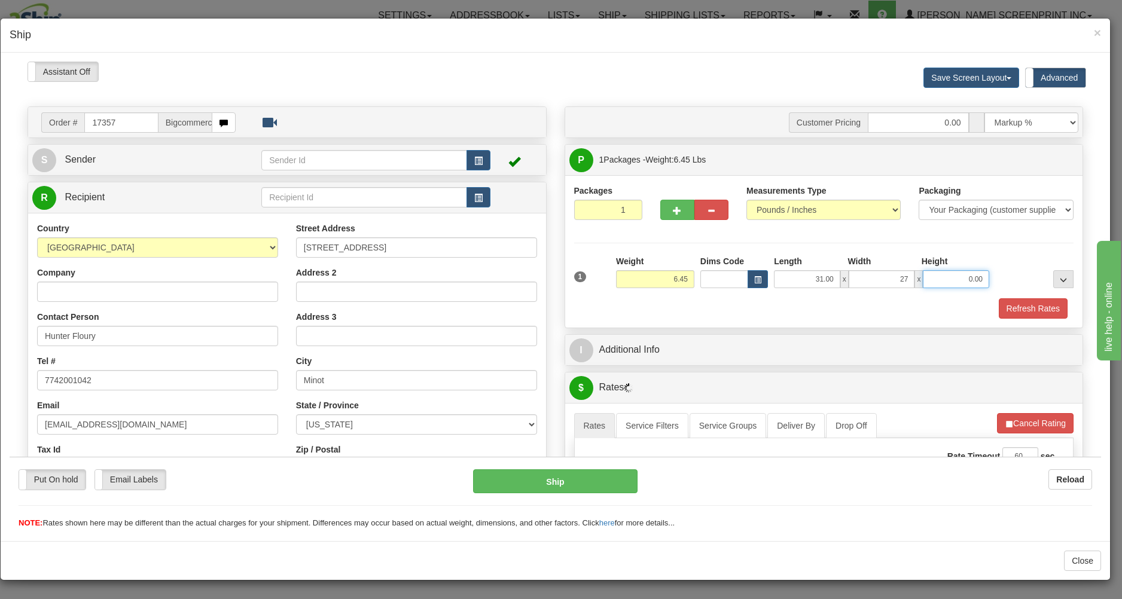
type input "27.00"
type input "6.25"
type input "3"
type input "6.30"
type input "3.00"
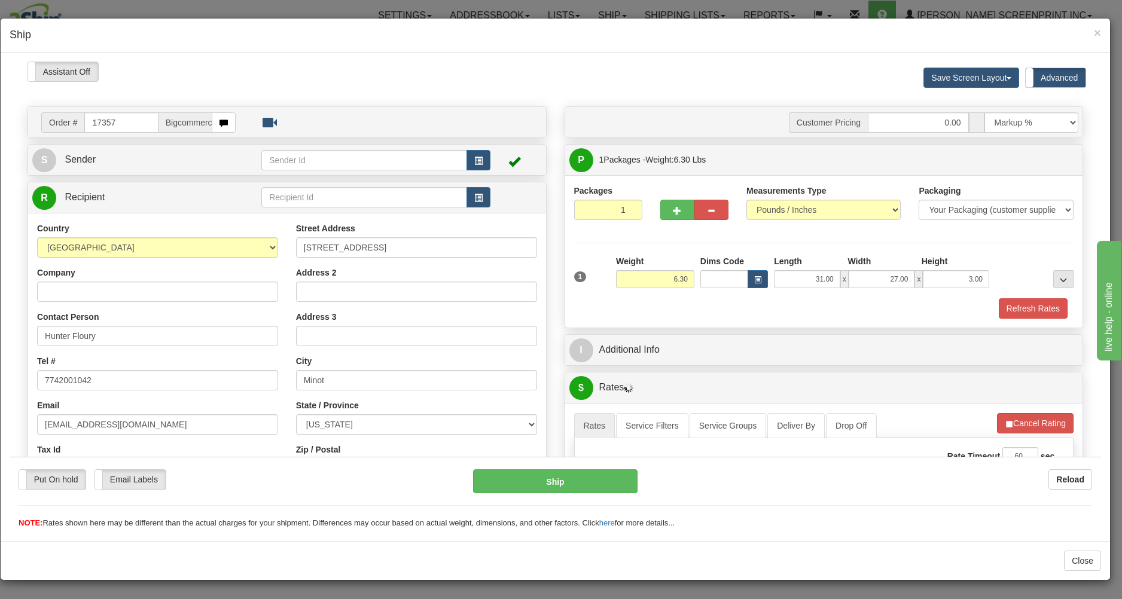
click at [845, 316] on div "Refresh Rates" at bounding box center [824, 308] width 506 height 20
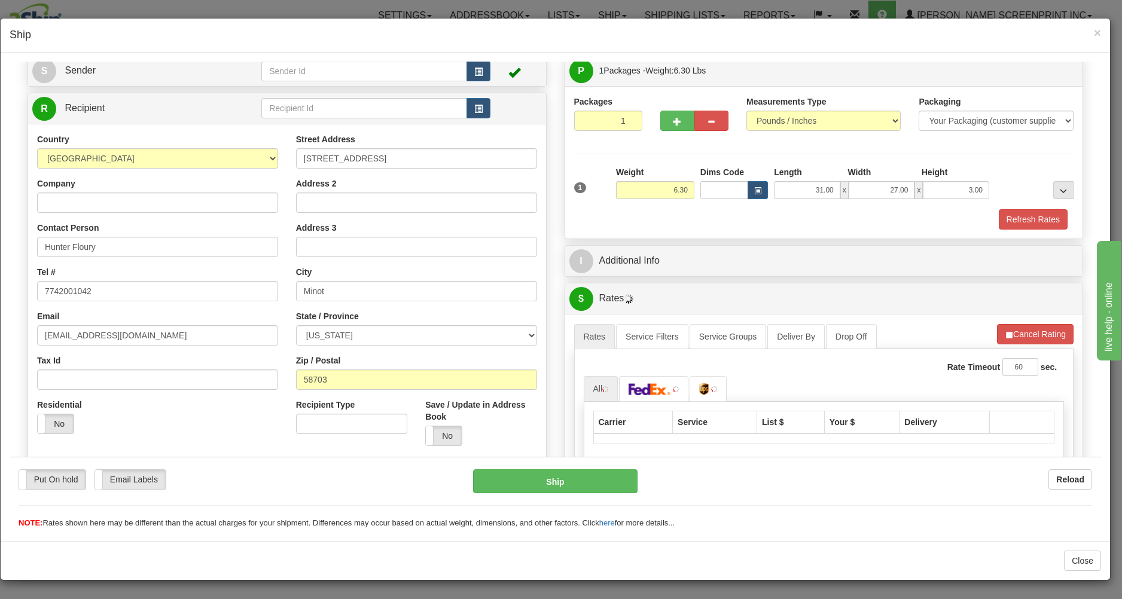
scroll to position [192, 0]
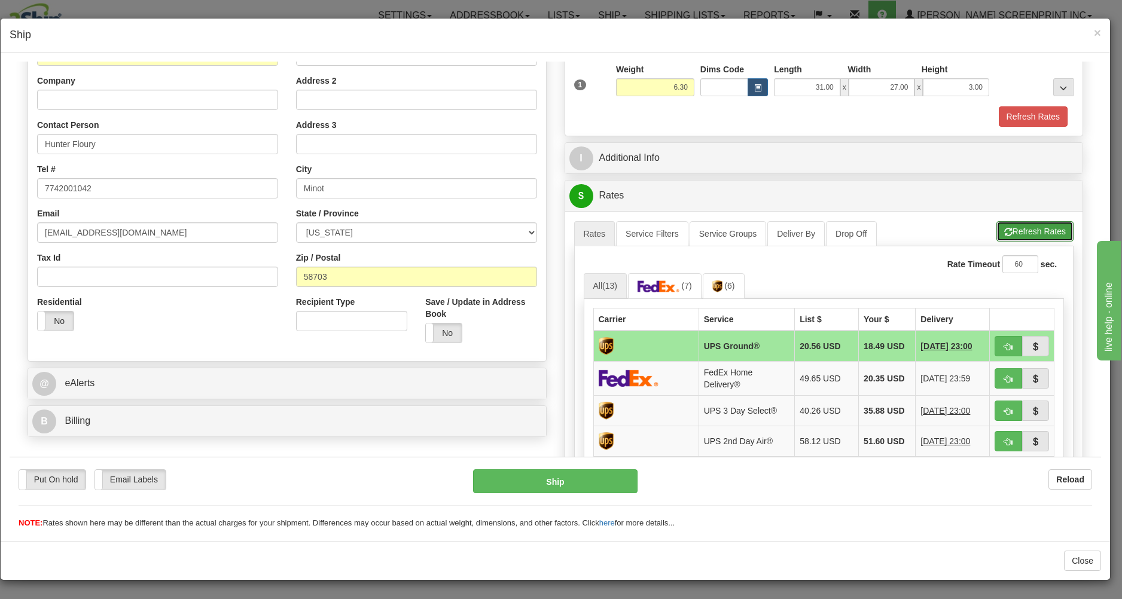
click at [997, 226] on button "Refresh Rates" at bounding box center [1035, 231] width 77 height 20
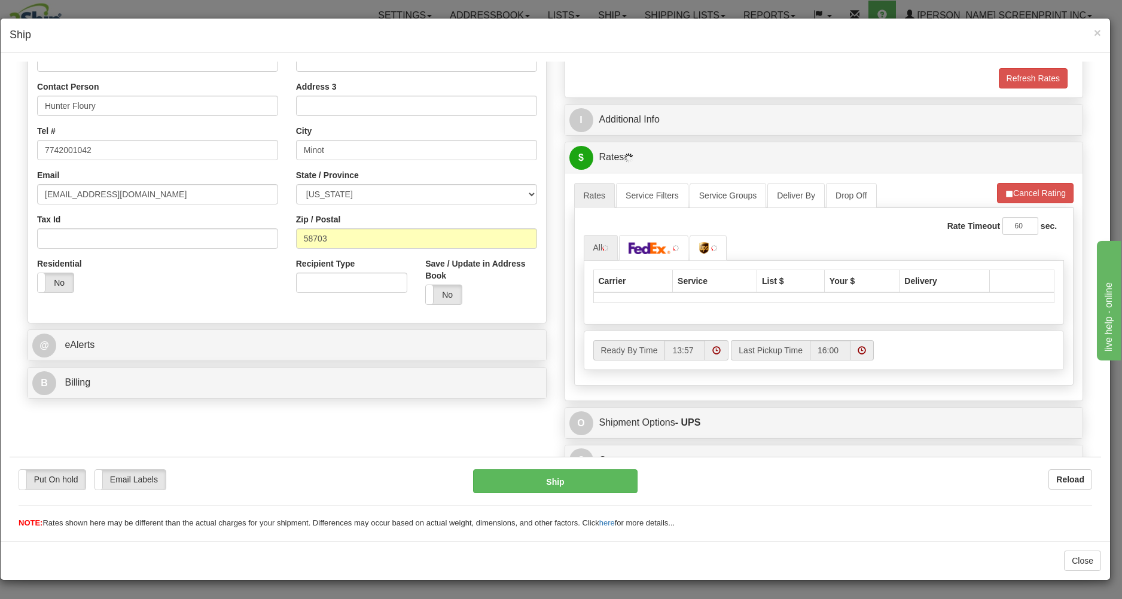
scroll to position [248, 0]
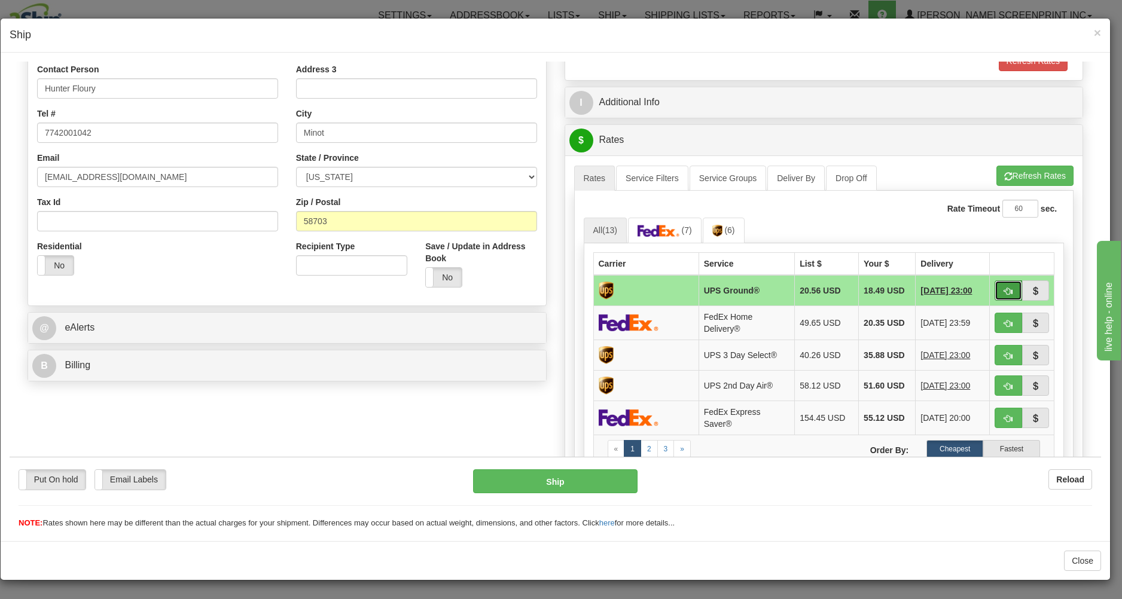
click at [995, 283] on button "button" at bounding box center [1009, 290] width 28 height 20
type input "03"
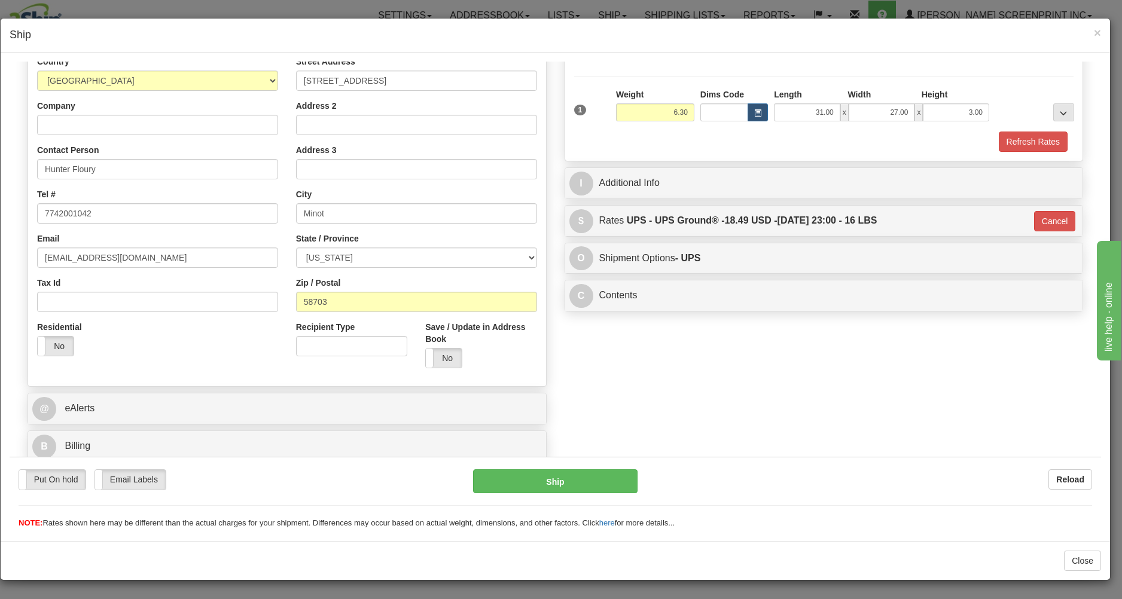
scroll to position [169, 0]
click at [590, 485] on button "Ship" at bounding box center [555, 481] width 164 height 24
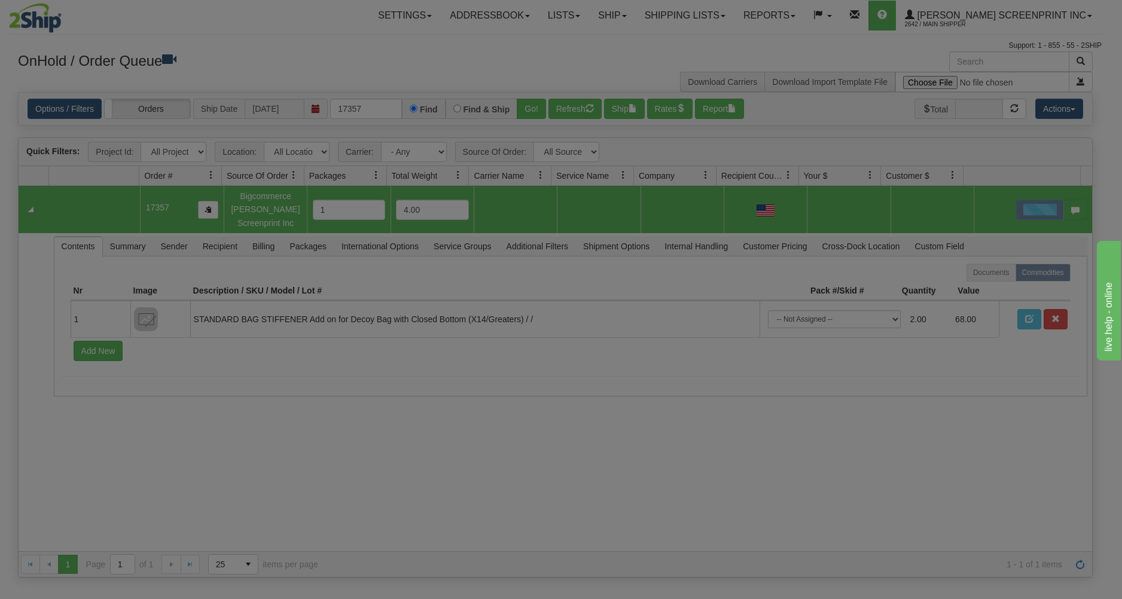
scroll to position [0, 0]
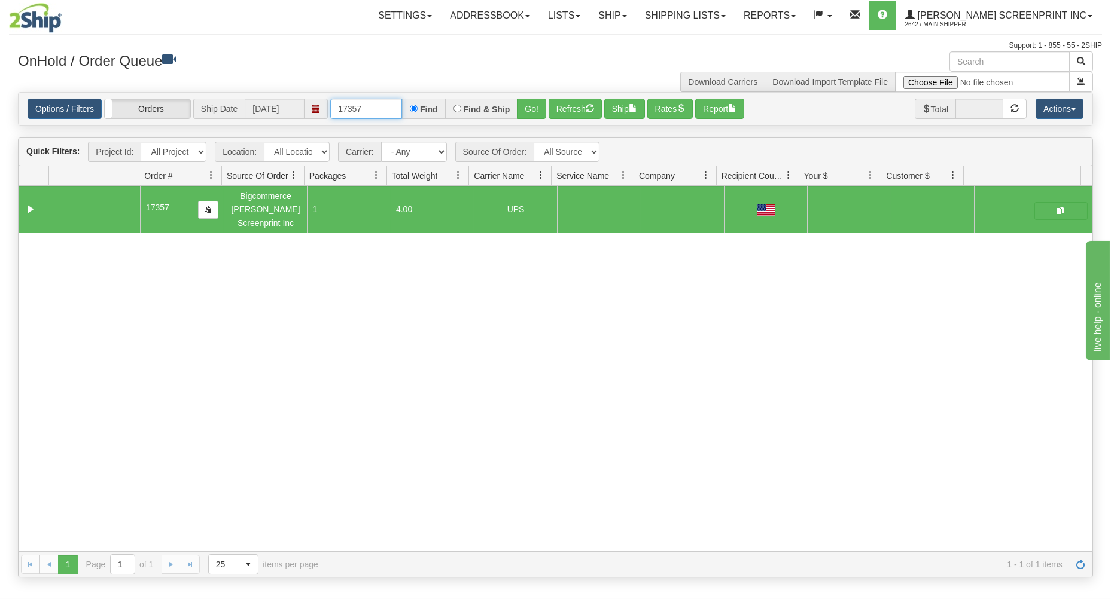
drag, startPoint x: 336, startPoint y: 108, endPoint x: 431, endPoint y: 100, distance: 95.4
click at [431, 100] on div "17357 Find Find & Ship Go!" at bounding box center [438, 109] width 216 height 20
type input "17361"
click at [522, 105] on button "Go!" at bounding box center [531, 109] width 29 height 20
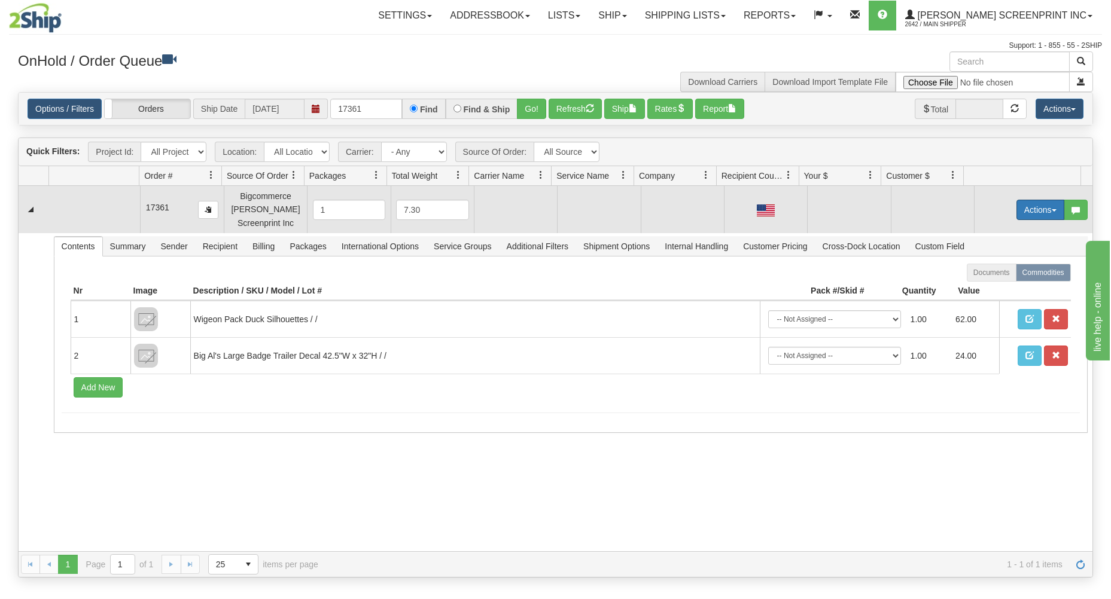
click at [1047, 210] on button "Actions" at bounding box center [1040, 210] width 48 height 20
click at [1019, 235] on link "Open" at bounding box center [1016, 233] width 96 height 16
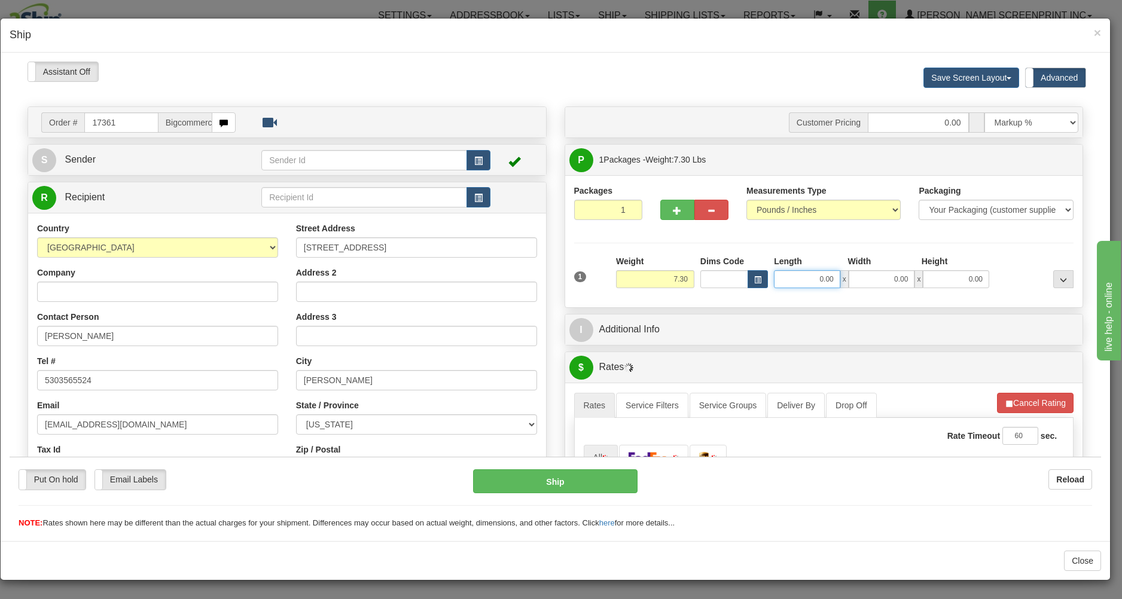
type input "1.25"
click at [808, 283] on input "0.00" at bounding box center [807, 279] width 66 height 18
type input "0.00"
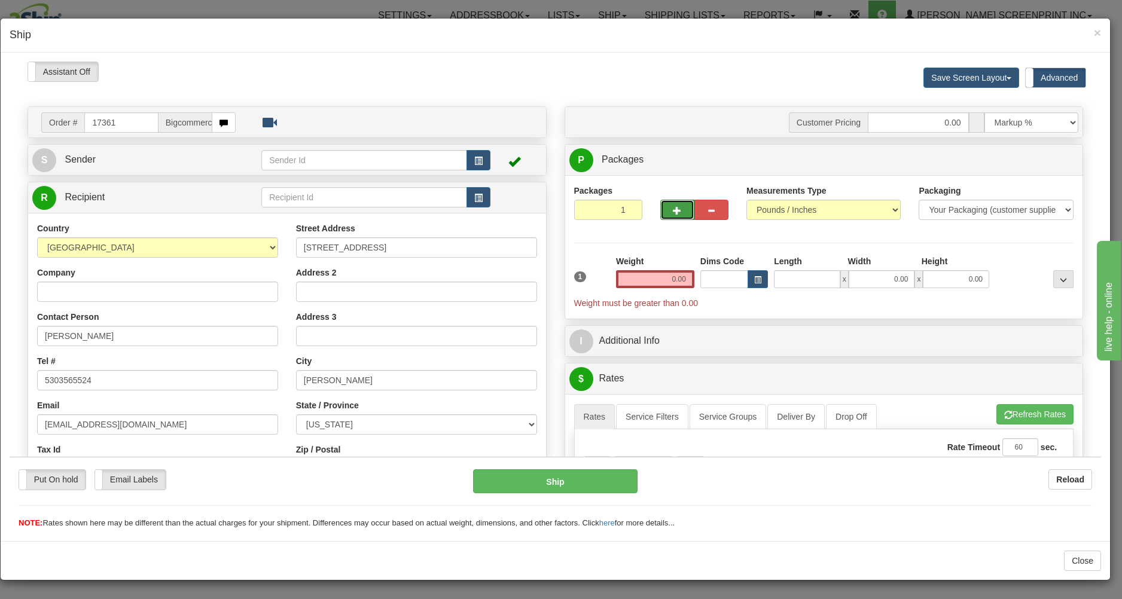
type input "0.00"
click at [673, 210] on span "button" at bounding box center [677, 210] width 8 height 8
type input "2"
click at [1032, 163] on span "Package Level" at bounding box center [1048, 160] width 47 height 8
radio input "true"
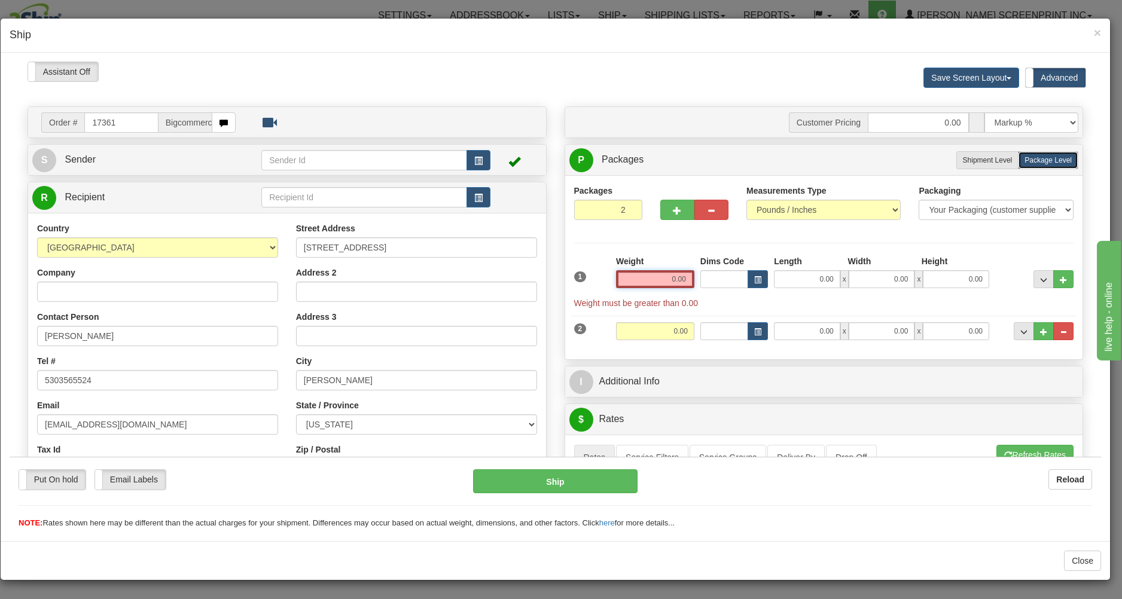
drag, startPoint x: 645, startPoint y: 281, endPoint x: 623, endPoint y: 290, distance: 24.1
click at [636, 283] on input "0.00" at bounding box center [655, 279] width 78 height 18
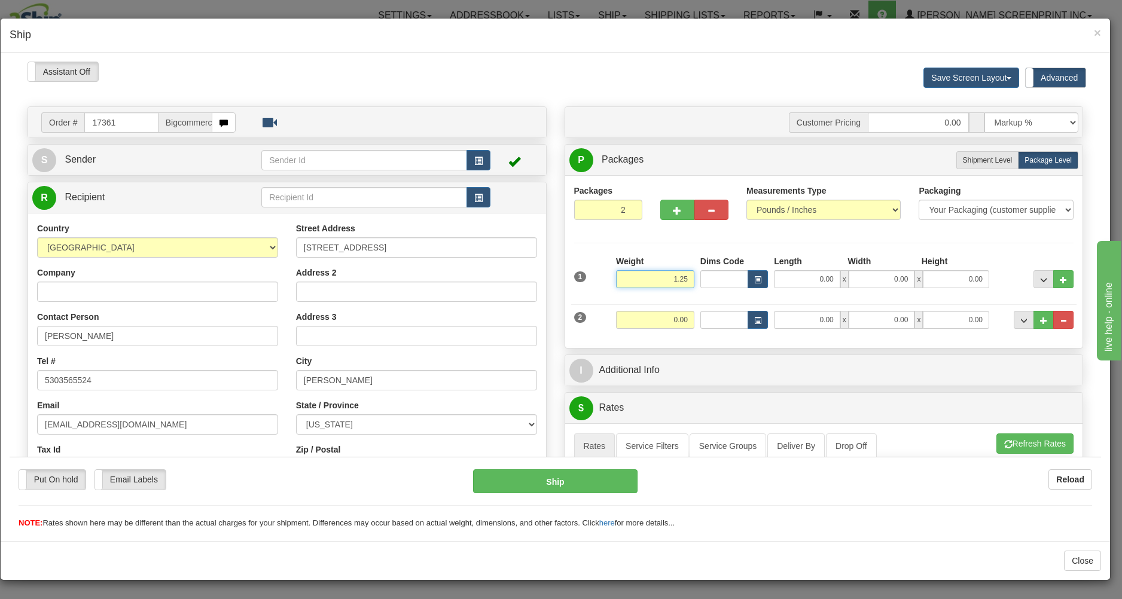
type input "1.25"
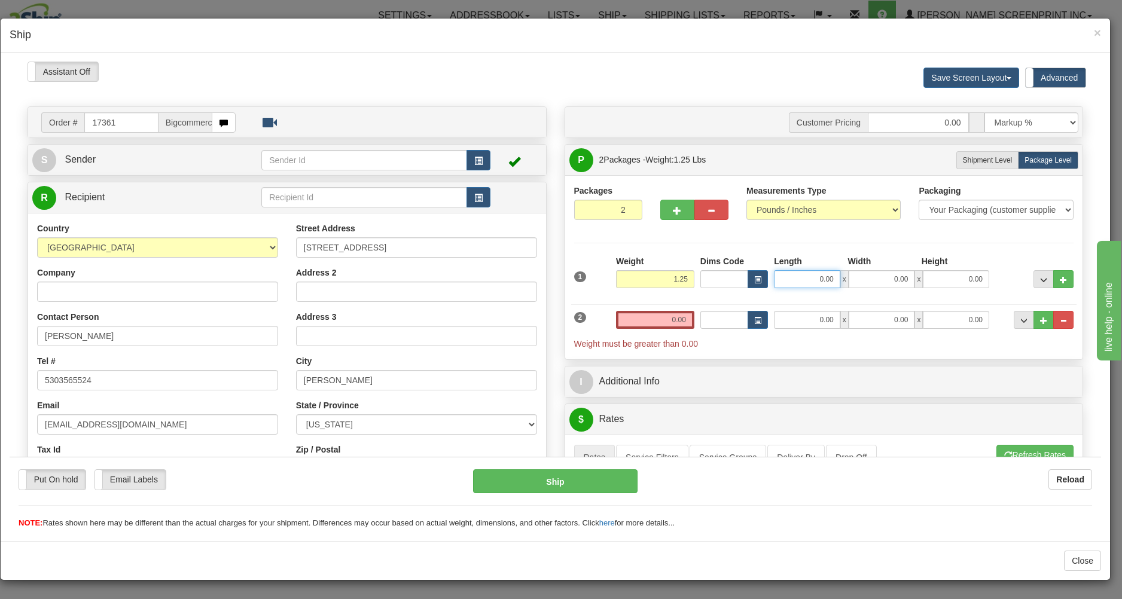
click at [785, 279] on input "0.00" at bounding box center [807, 279] width 66 height 18
type input "2"
type input "39.00"
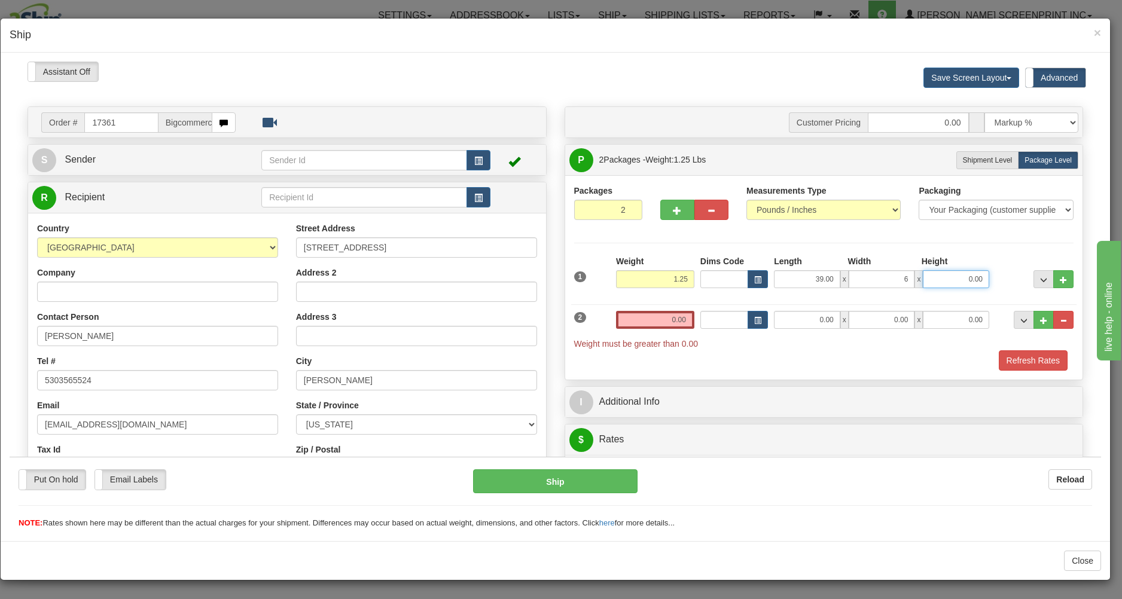
type input "6.00"
click at [653, 322] on input "0.00" at bounding box center [655, 319] width 78 height 18
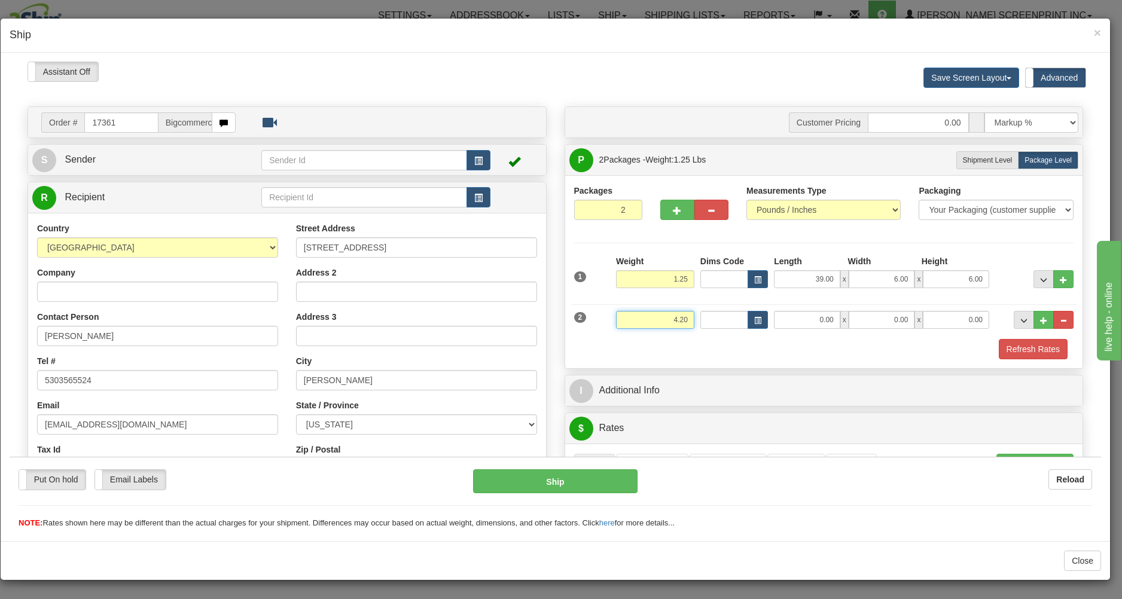
type input "4.20"
type input "26.00"
type input "17.00"
type input "4.00"
click at [705, 345] on div "Refresh Rates" at bounding box center [824, 349] width 506 height 20
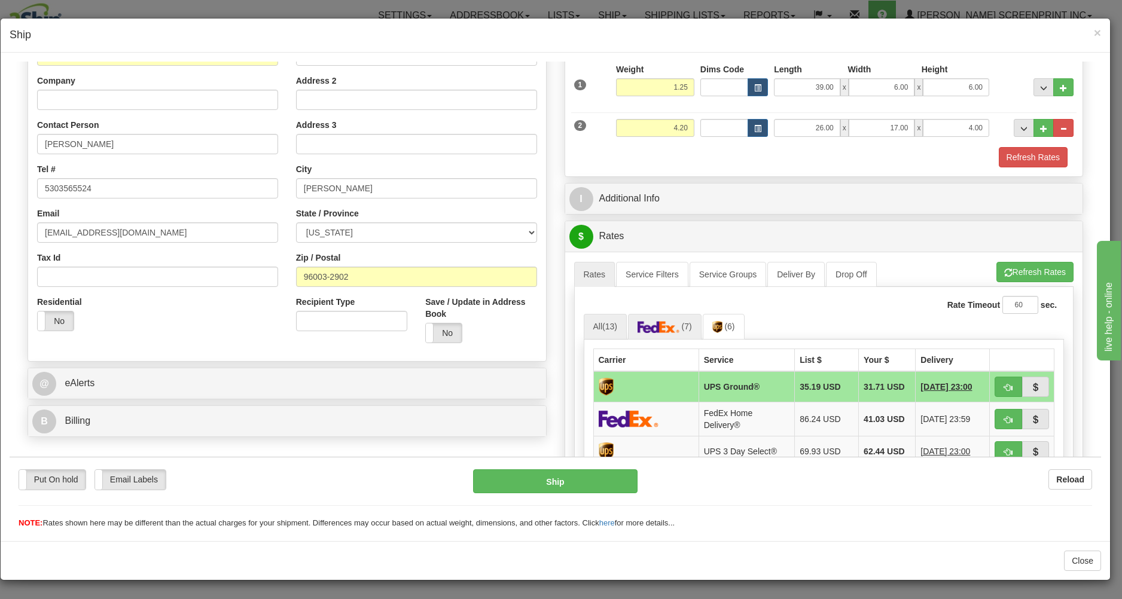
scroll to position [256, 0]
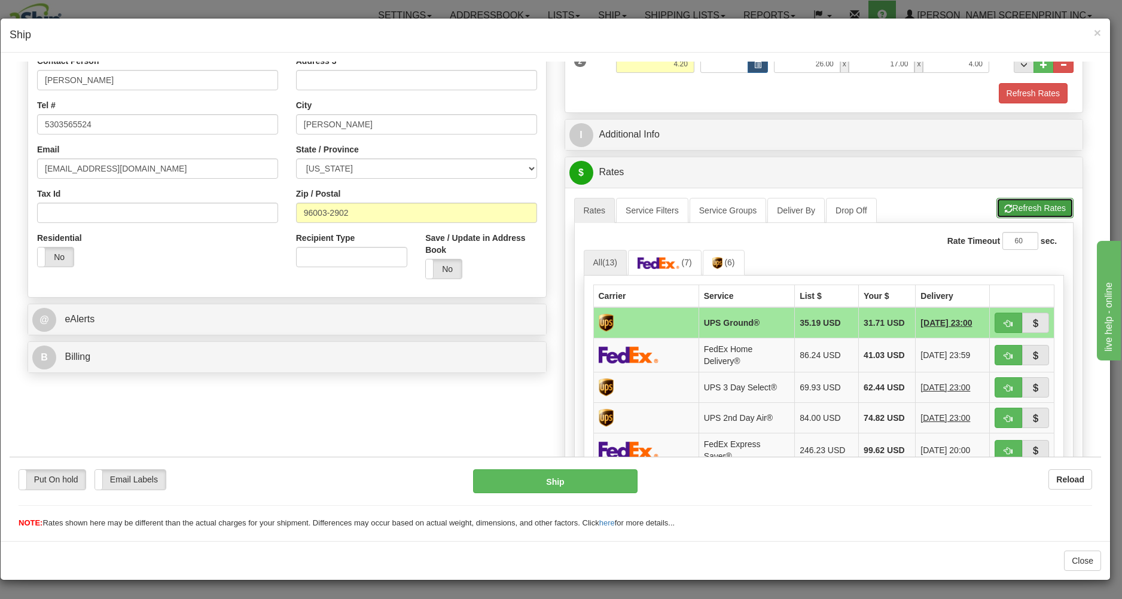
click at [1029, 200] on button "Refresh Rates" at bounding box center [1035, 207] width 77 height 20
click at [995, 318] on button "button" at bounding box center [1009, 322] width 28 height 20
type input "03"
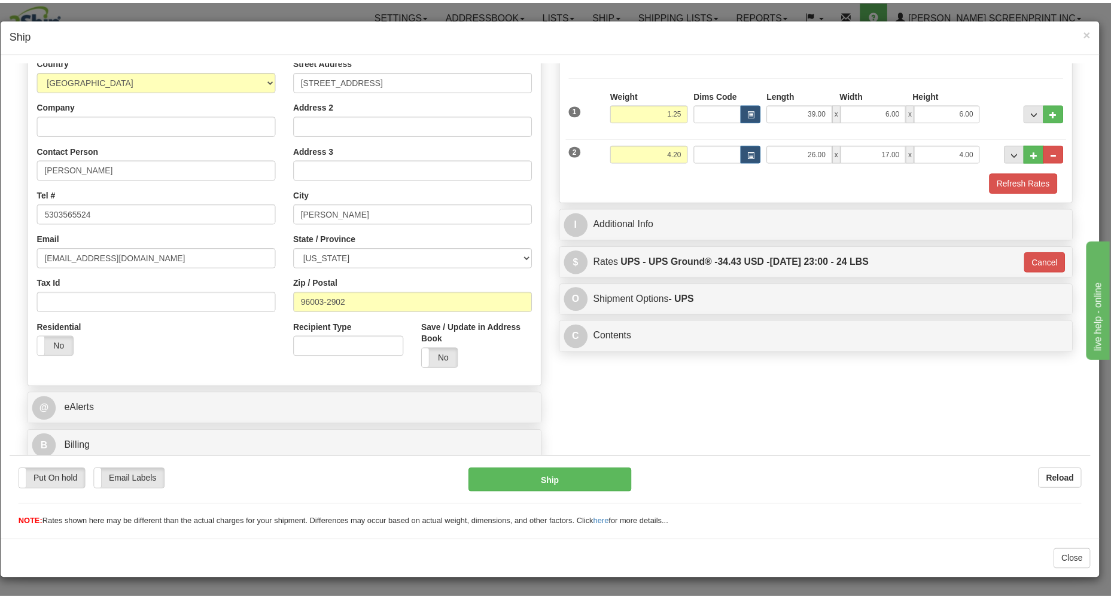
scroll to position [169, 0]
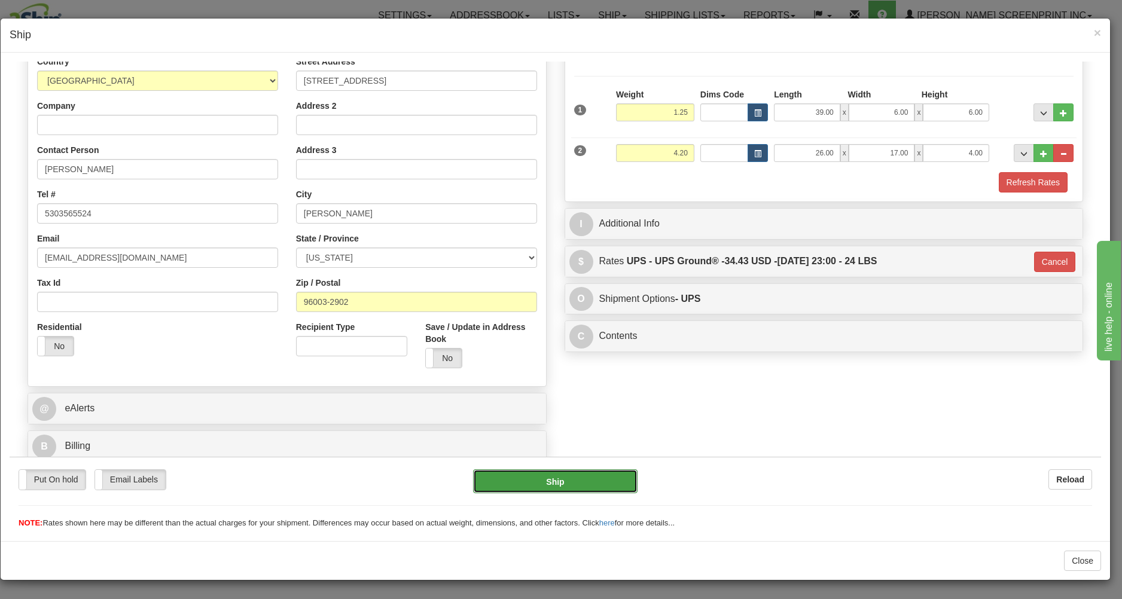
click at [555, 478] on button "Ship" at bounding box center [555, 481] width 164 height 24
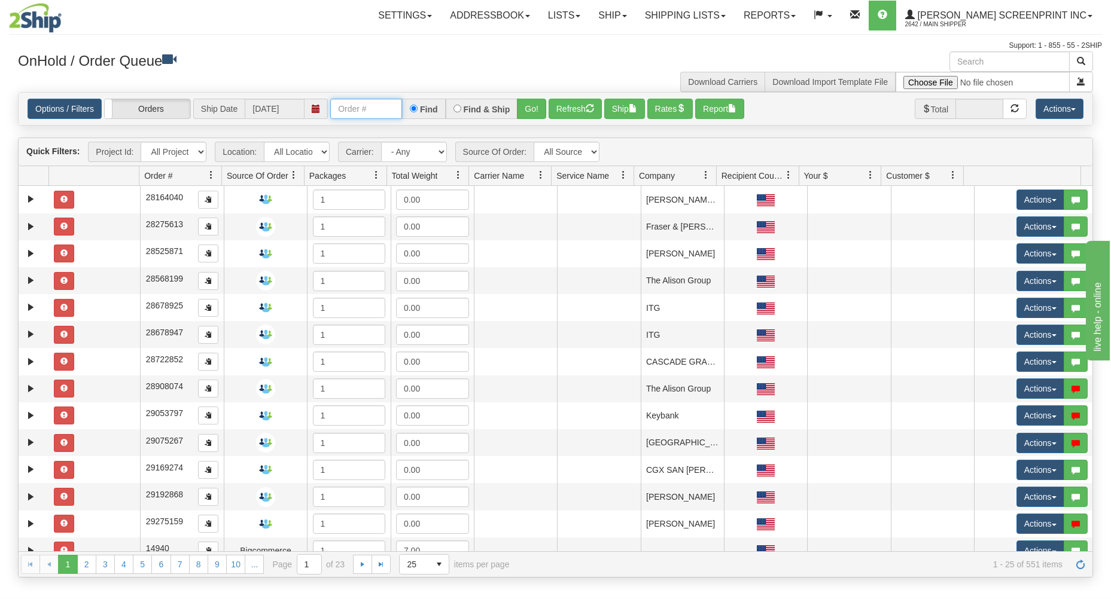
click at [357, 108] on input "text" at bounding box center [366, 109] width 72 height 20
type input "17360"
click at [541, 109] on button "Go!" at bounding box center [531, 109] width 29 height 20
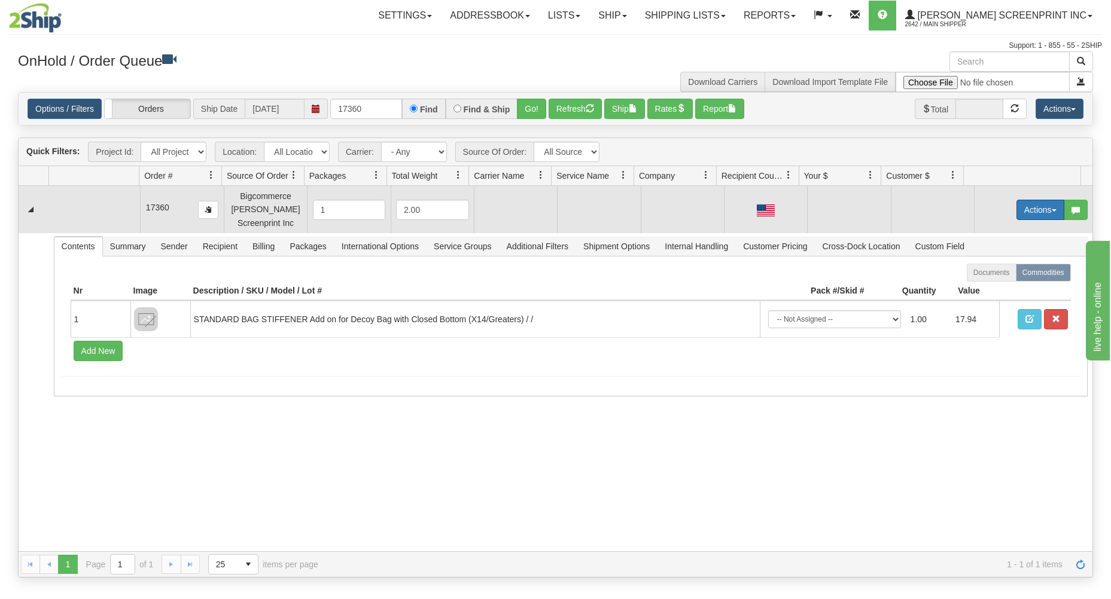
click at [1019, 205] on button "Actions" at bounding box center [1040, 210] width 48 height 20
click at [987, 233] on span "Open" at bounding box center [994, 233] width 29 height 10
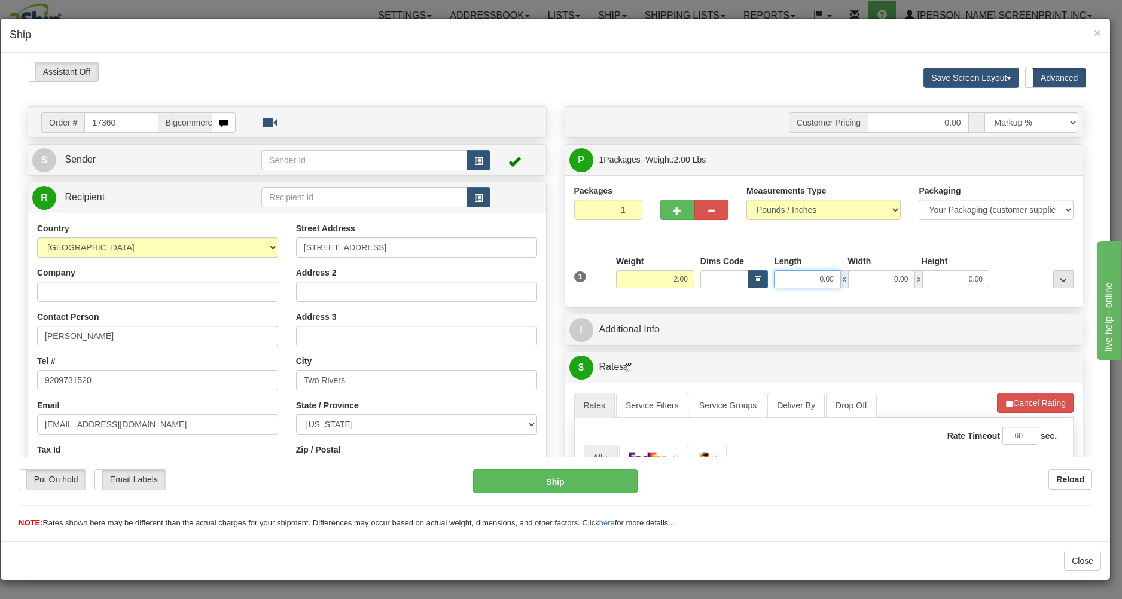
drag, startPoint x: 791, startPoint y: 281, endPoint x: 791, endPoint y: 274, distance: 7.2
click at [798, 279] on input "0.00" at bounding box center [807, 279] width 66 height 18
type input "3.80"
type input "2"
type input "3.70"
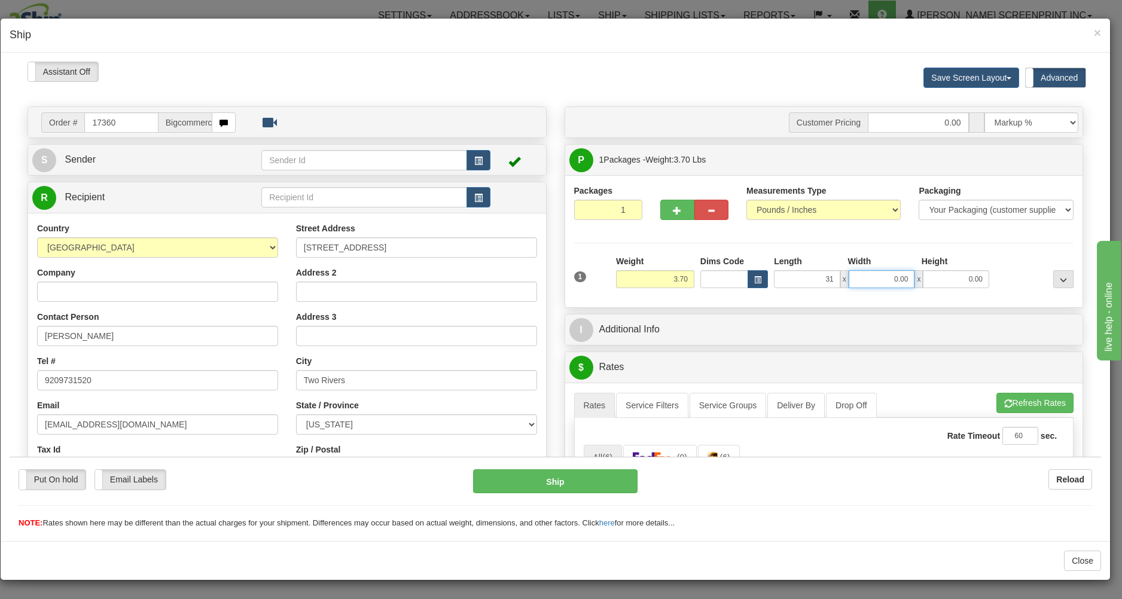
type input "31.00"
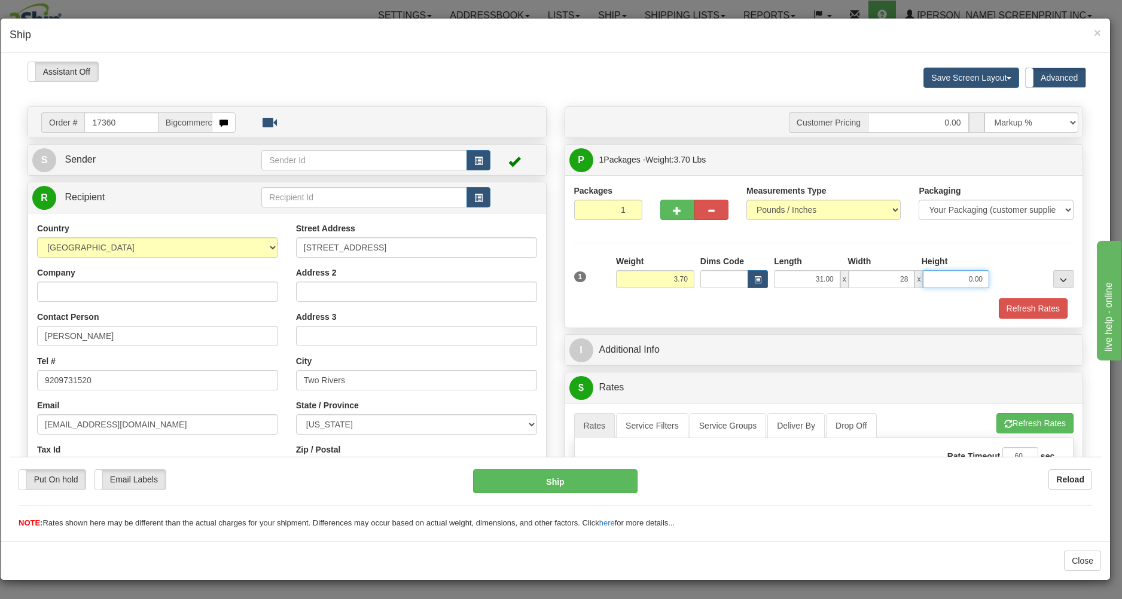
type input "28.00"
type input "3.60"
type input "2.00"
click at [758, 314] on div "Refresh Rates" at bounding box center [824, 308] width 506 height 20
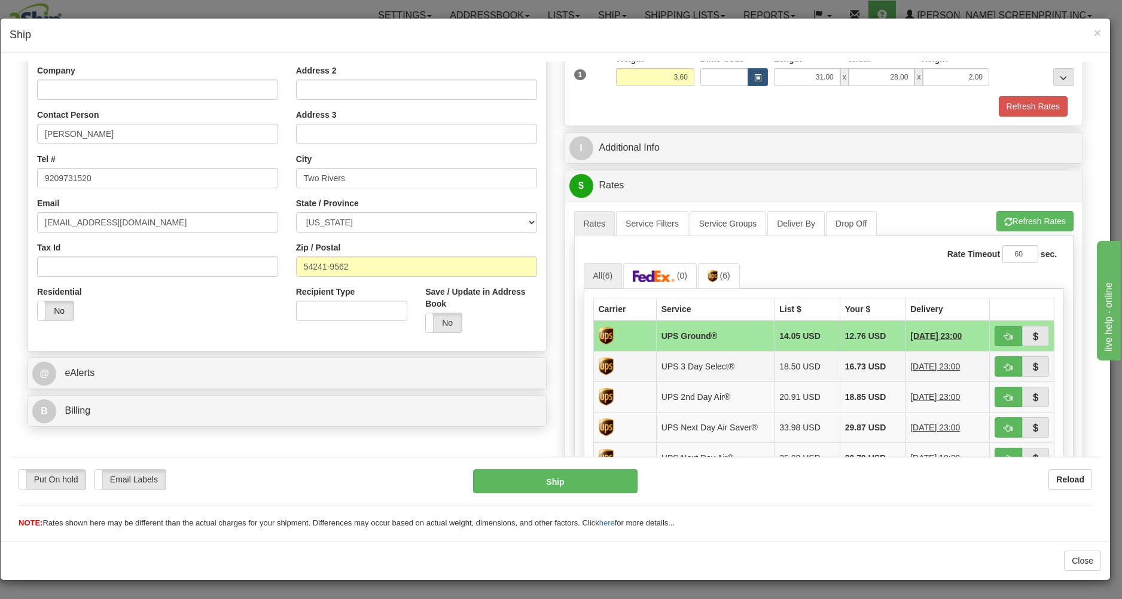
scroll to position [256, 0]
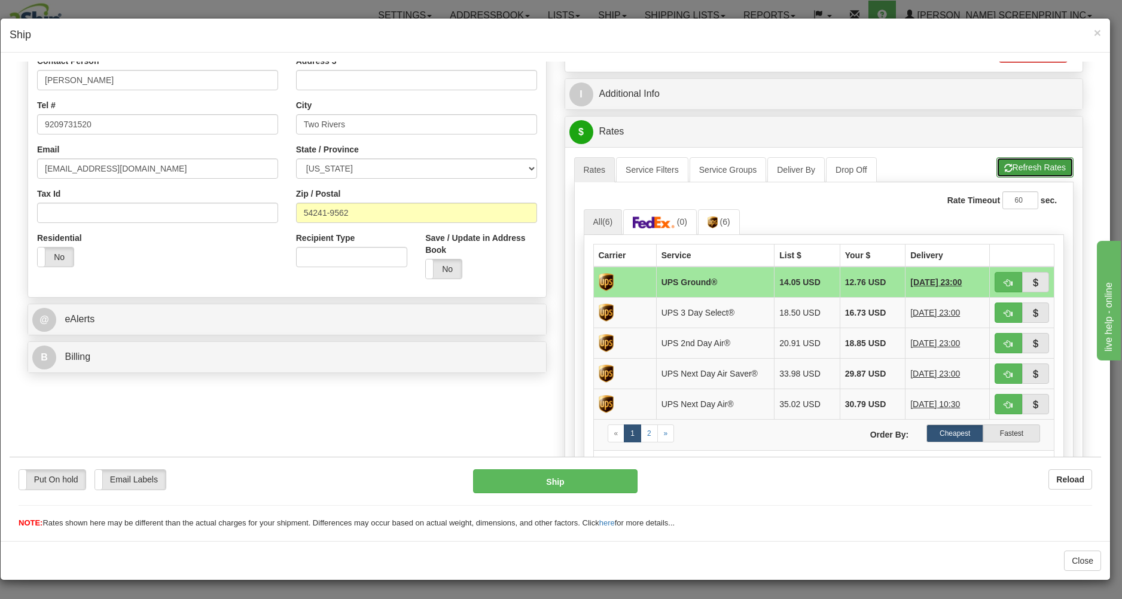
click at [1020, 165] on button "Refresh Rates" at bounding box center [1035, 167] width 77 height 20
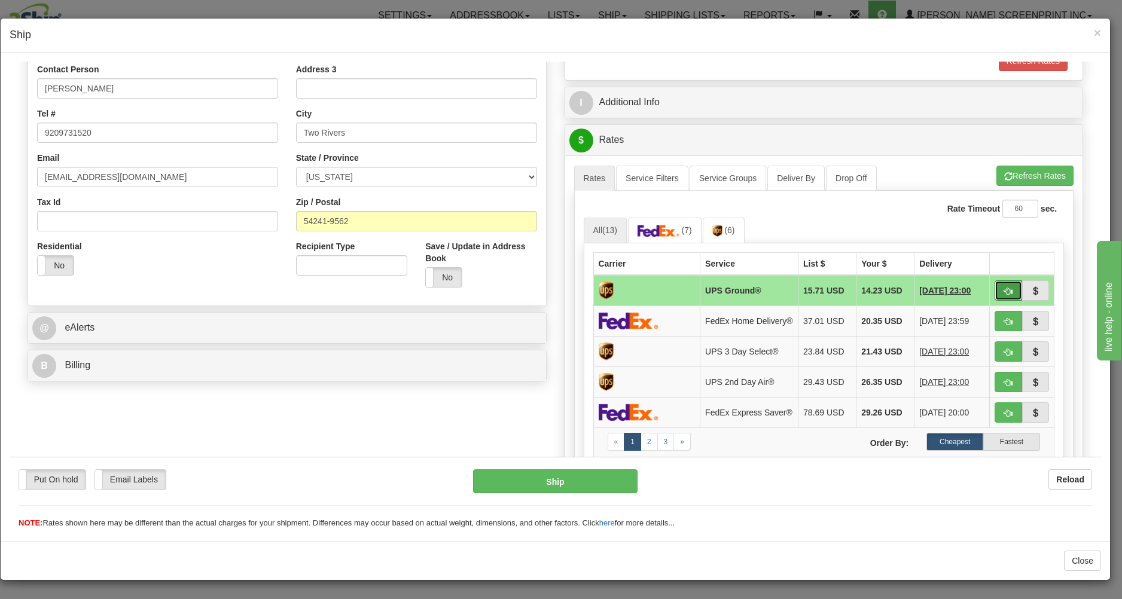
click at [998, 287] on button "button" at bounding box center [1009, 290] width 28 height 20
type input "03"
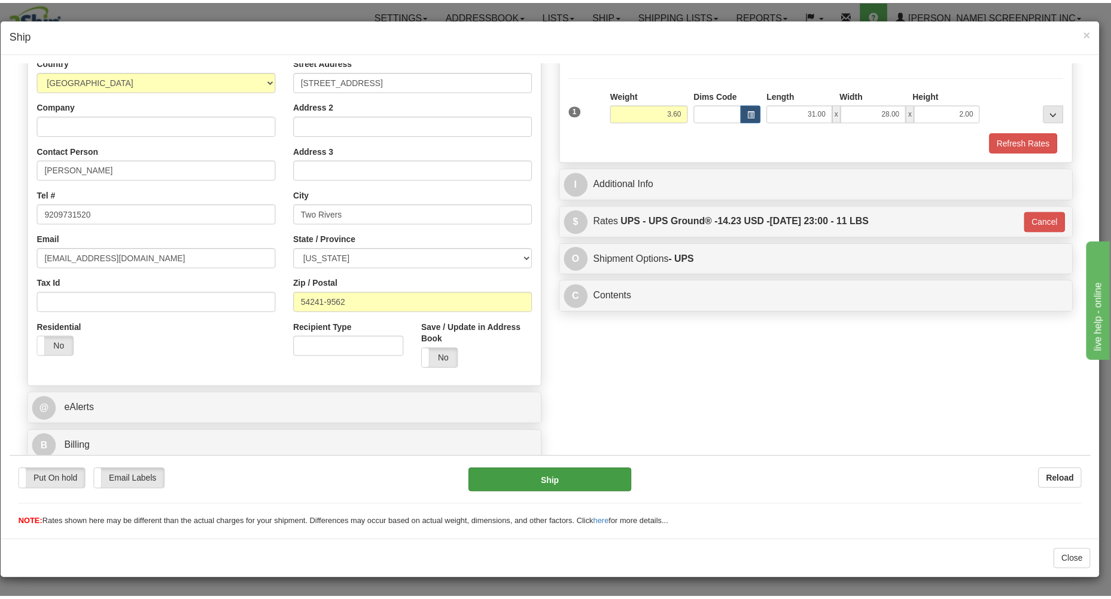
scroll to position [169, 0]
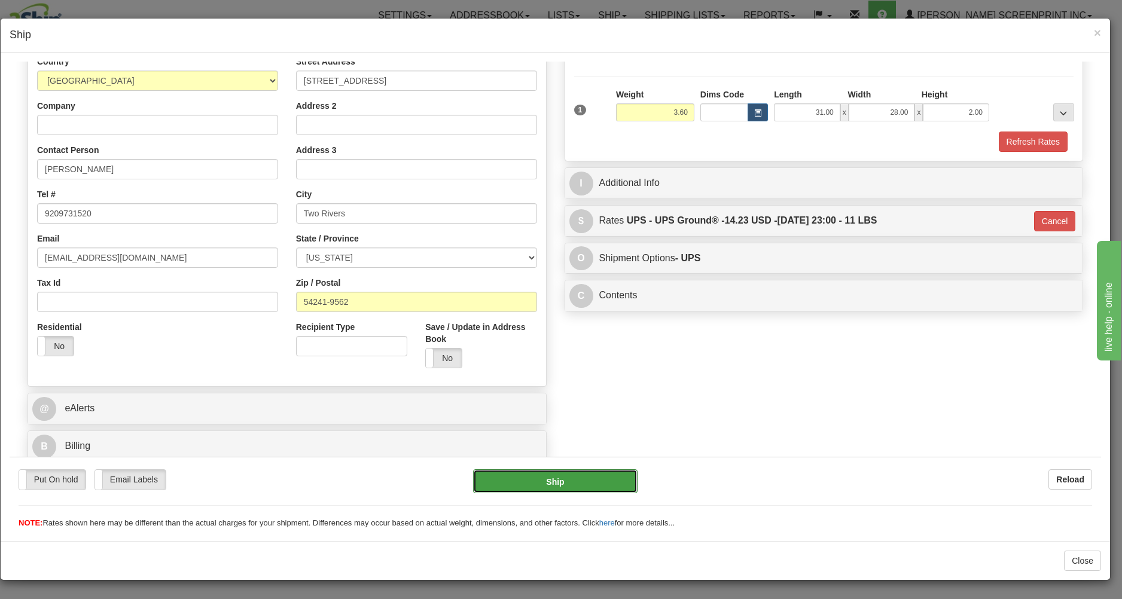
click at [495, 477] on button "Ship" at bounding box center [555, 481] width 164 height 24
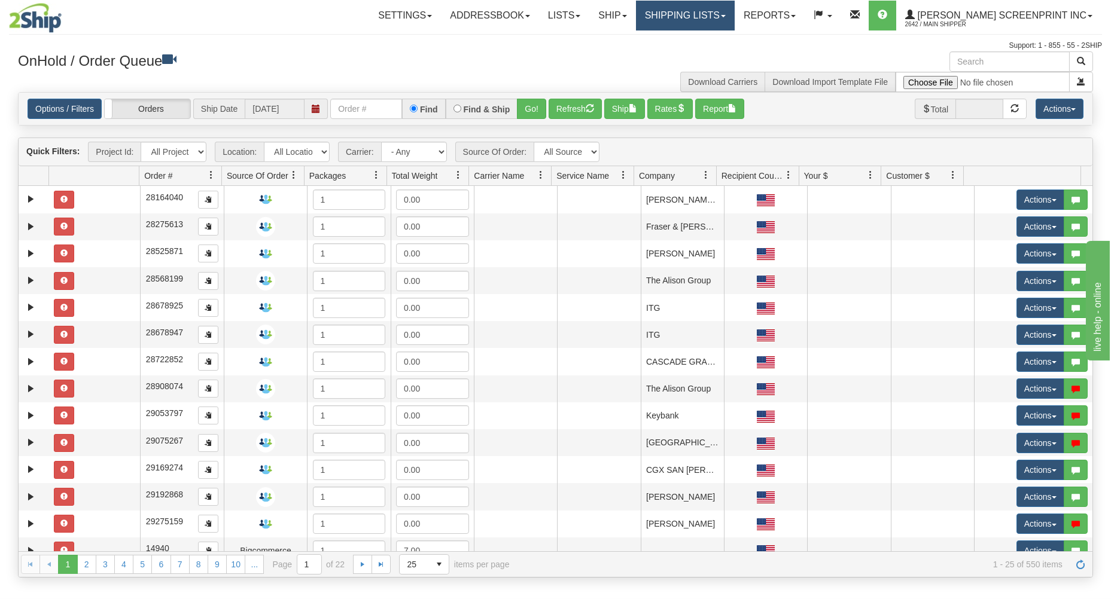
click at [711, 19] on link "Shipping lists" at bounding box center [685, 16] width 99 height 30
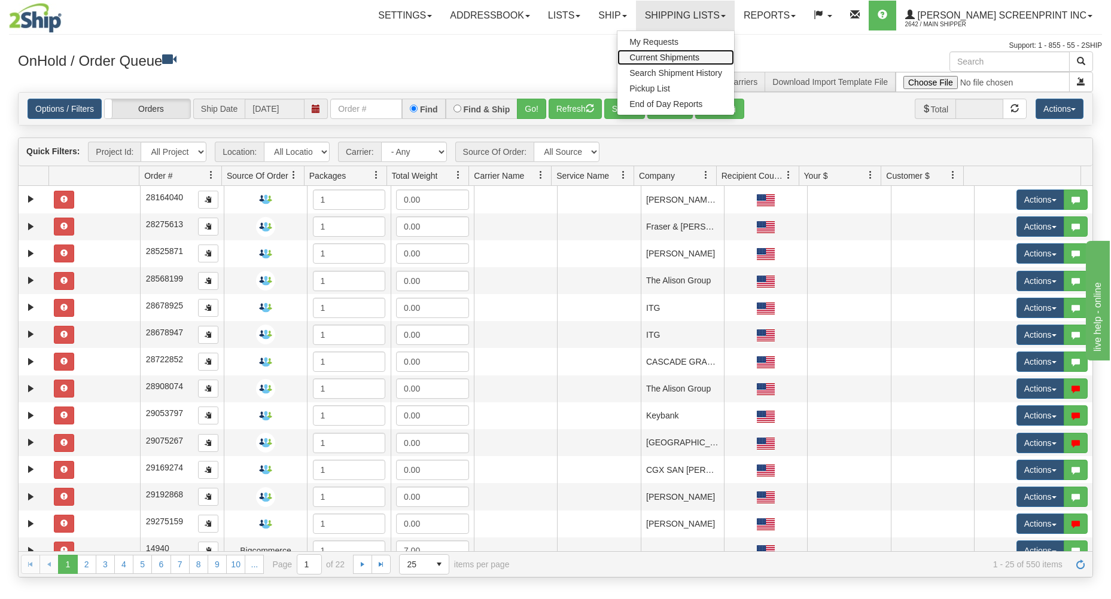
click at [697, 54] on span "Current Shipments" at bounding box center [664, 58] width 70 height 10
